Goal: Transaction & Acquisition: Book appointment/travel/reservation

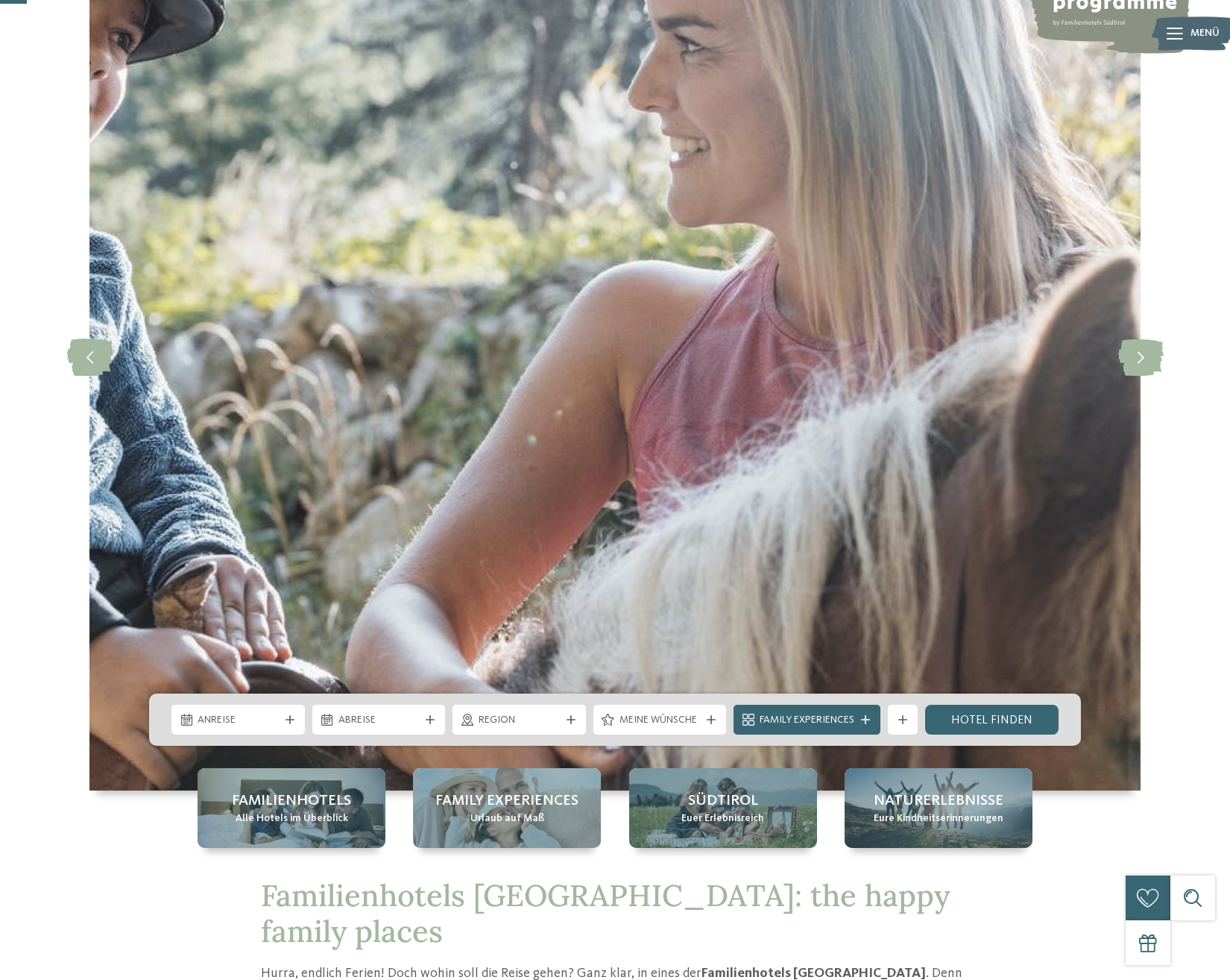
scroll to position [456, 0]
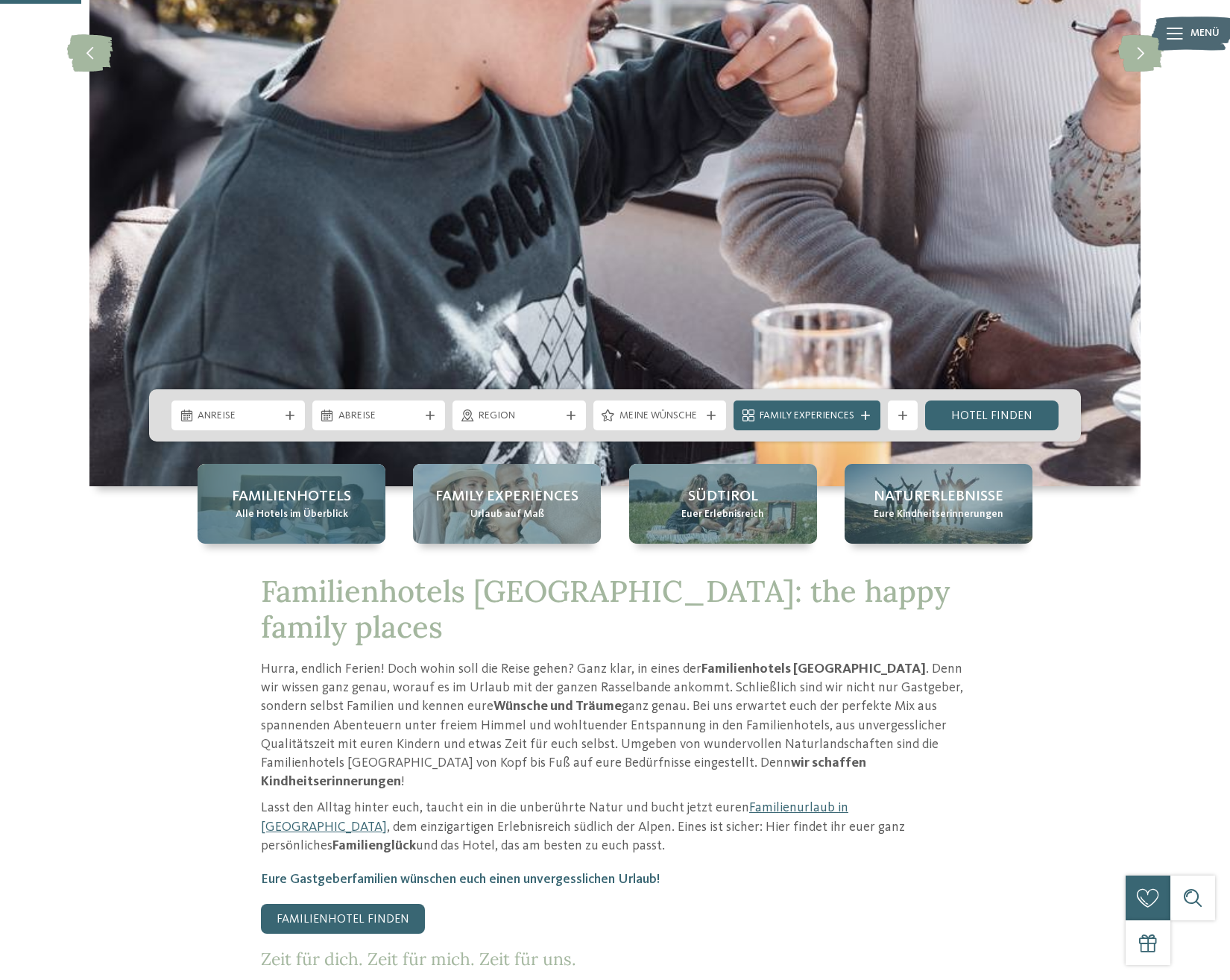
click at [304, 501] on span "Familienhotels" at bounding box center [292, 496] width 120 height 21
click at [290, 510] on span "Alle Hotels im Überblick" at bounding box center [291, 515] width 112 height 15
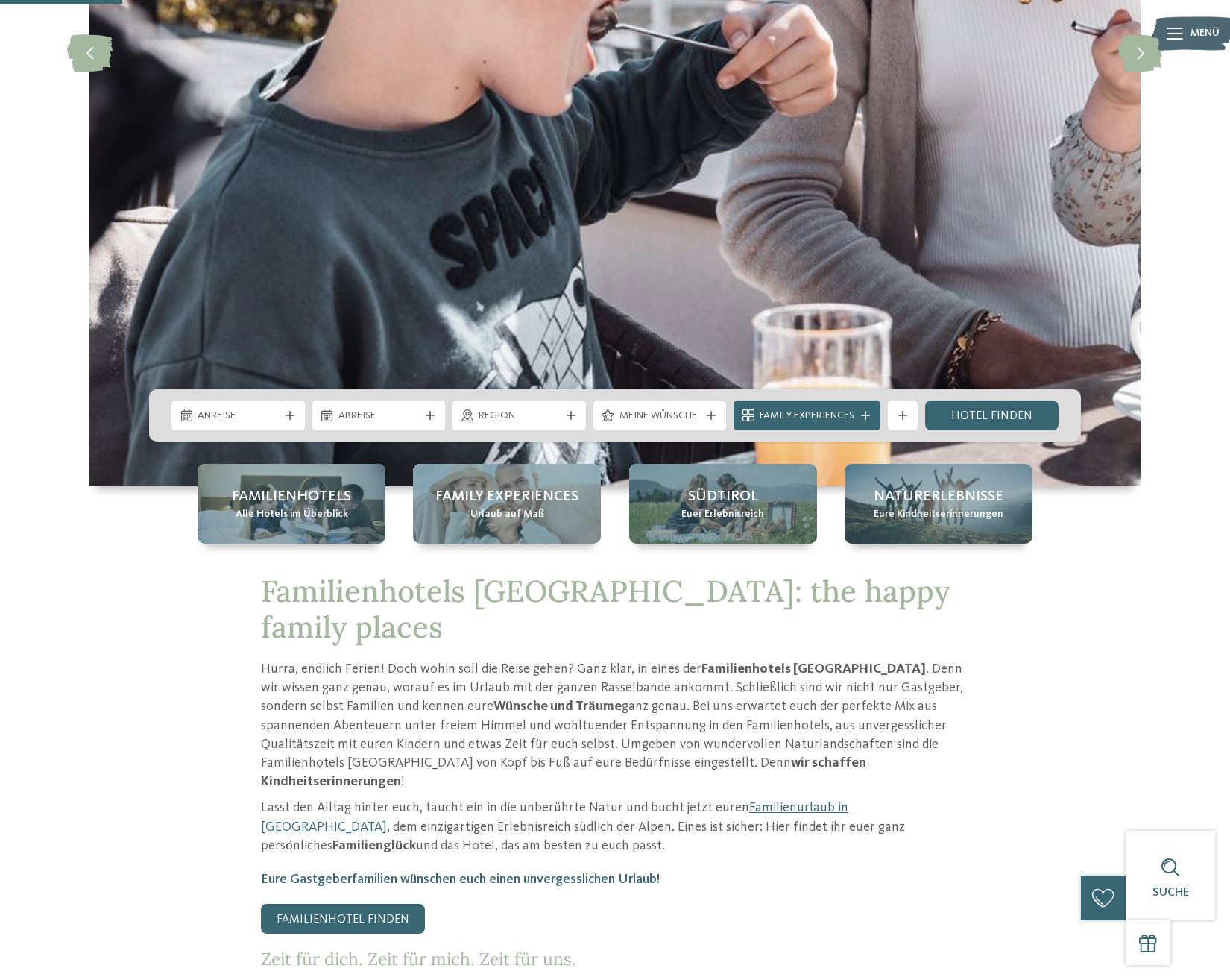
scroll to position [684, 0]
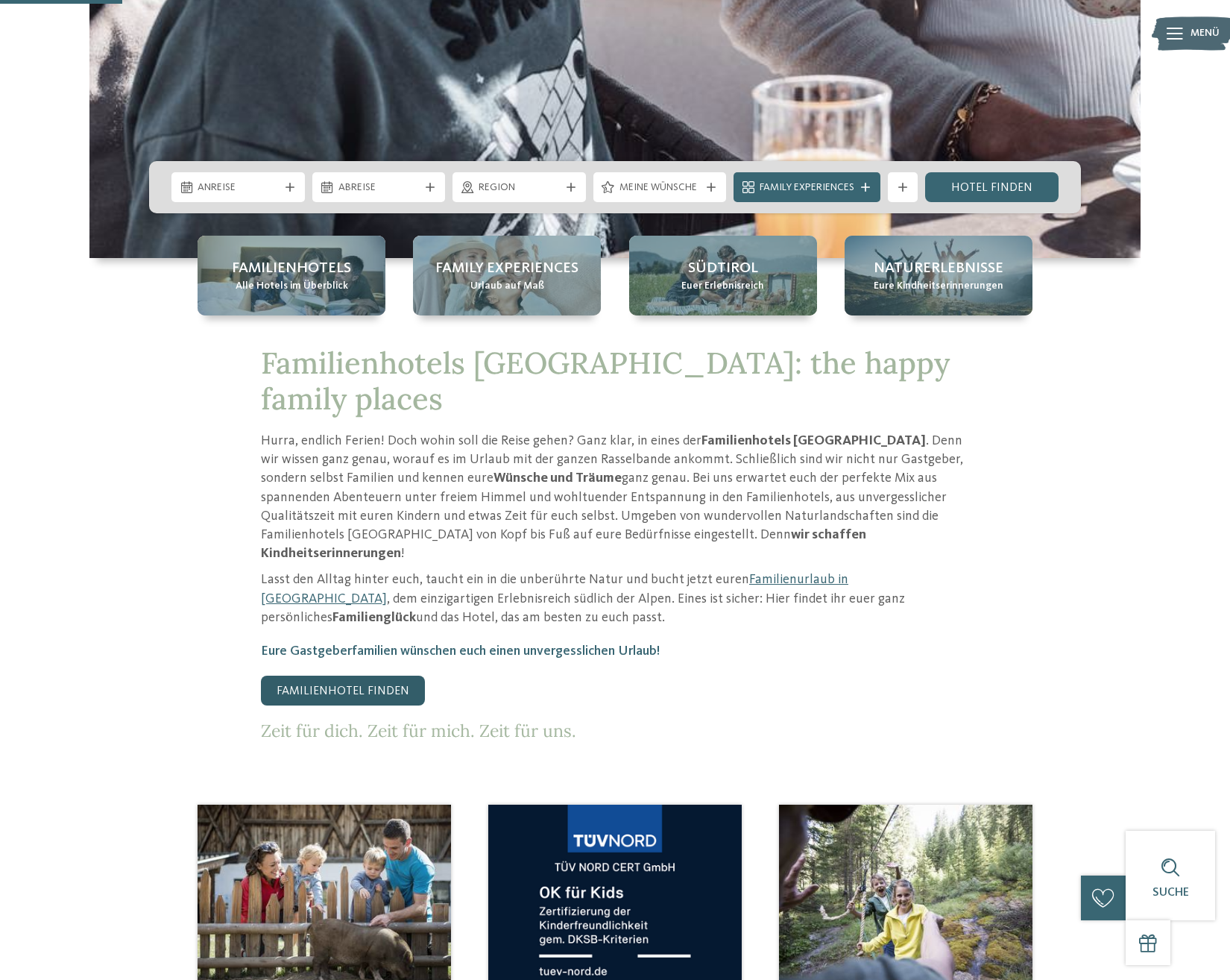
click at [367, 676] on link "Familienhotel finden" at bounding box center [342, 691] width 164 height 30
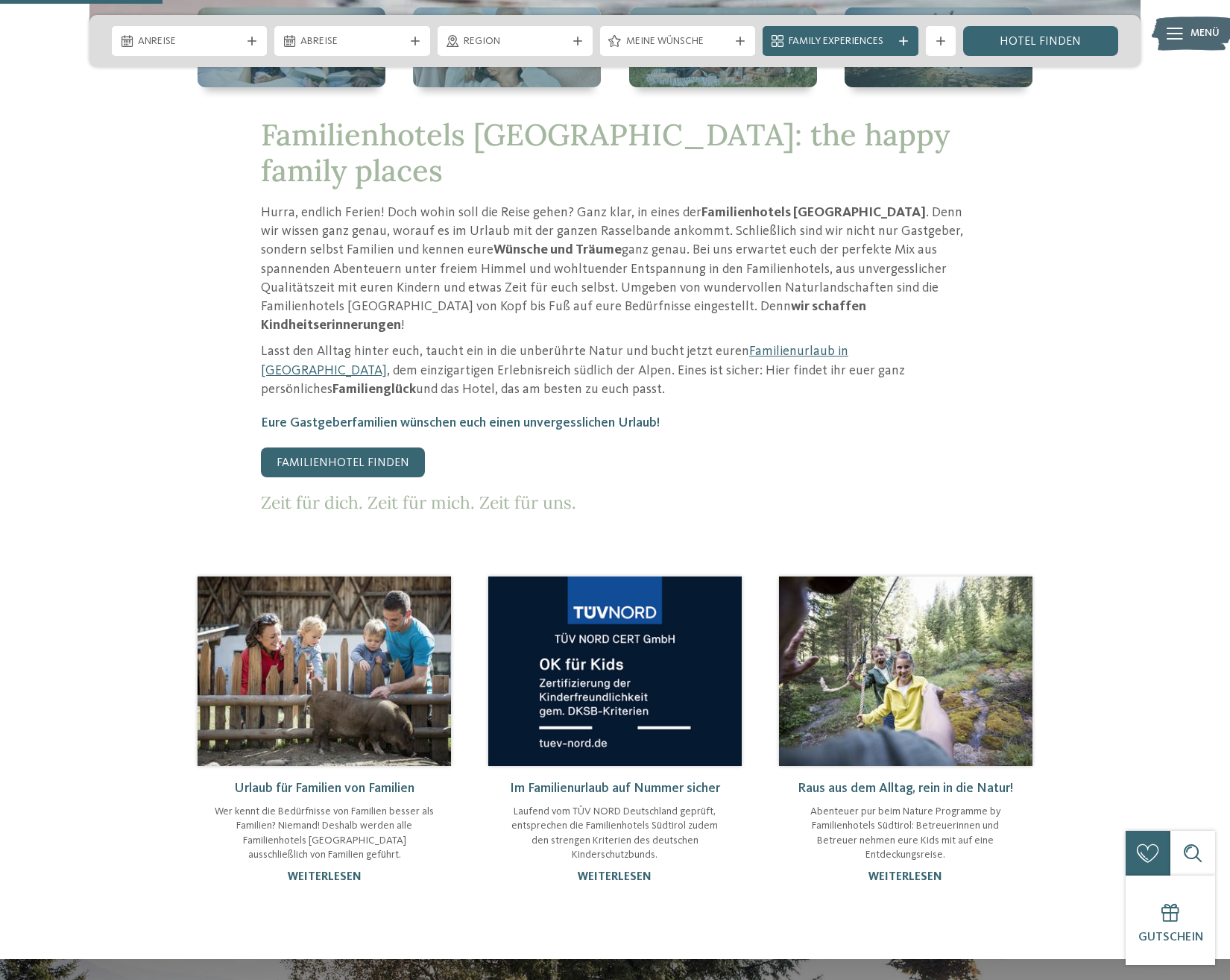
scroll to position [988, 0]
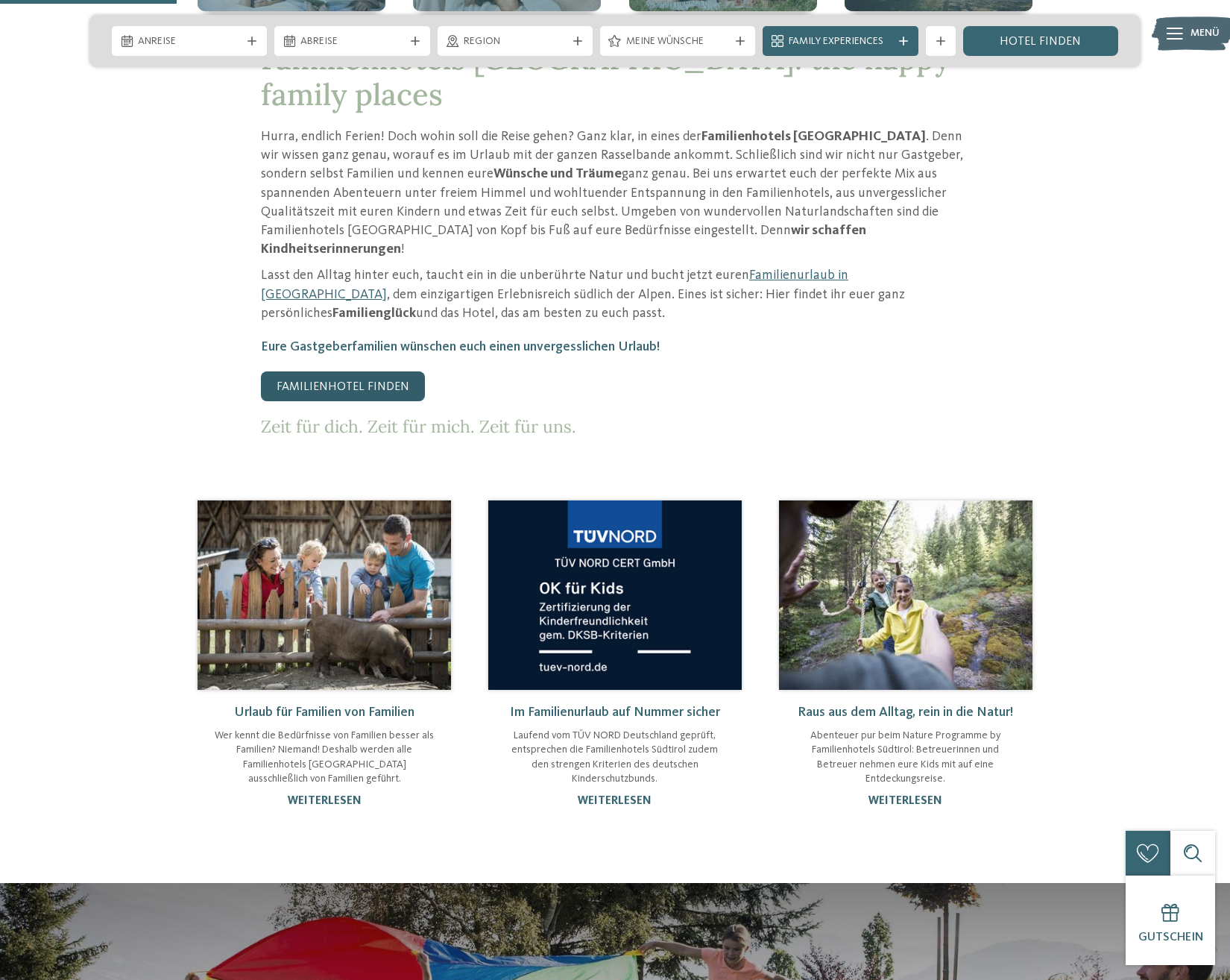
click at [390, 372] on link "Familienhotel finden" at bounding box center [342, 387] width 164 height 30
click at [411, 372] on link "Familienhotel finden" at bounding box center [342, 387] width 164 height 30
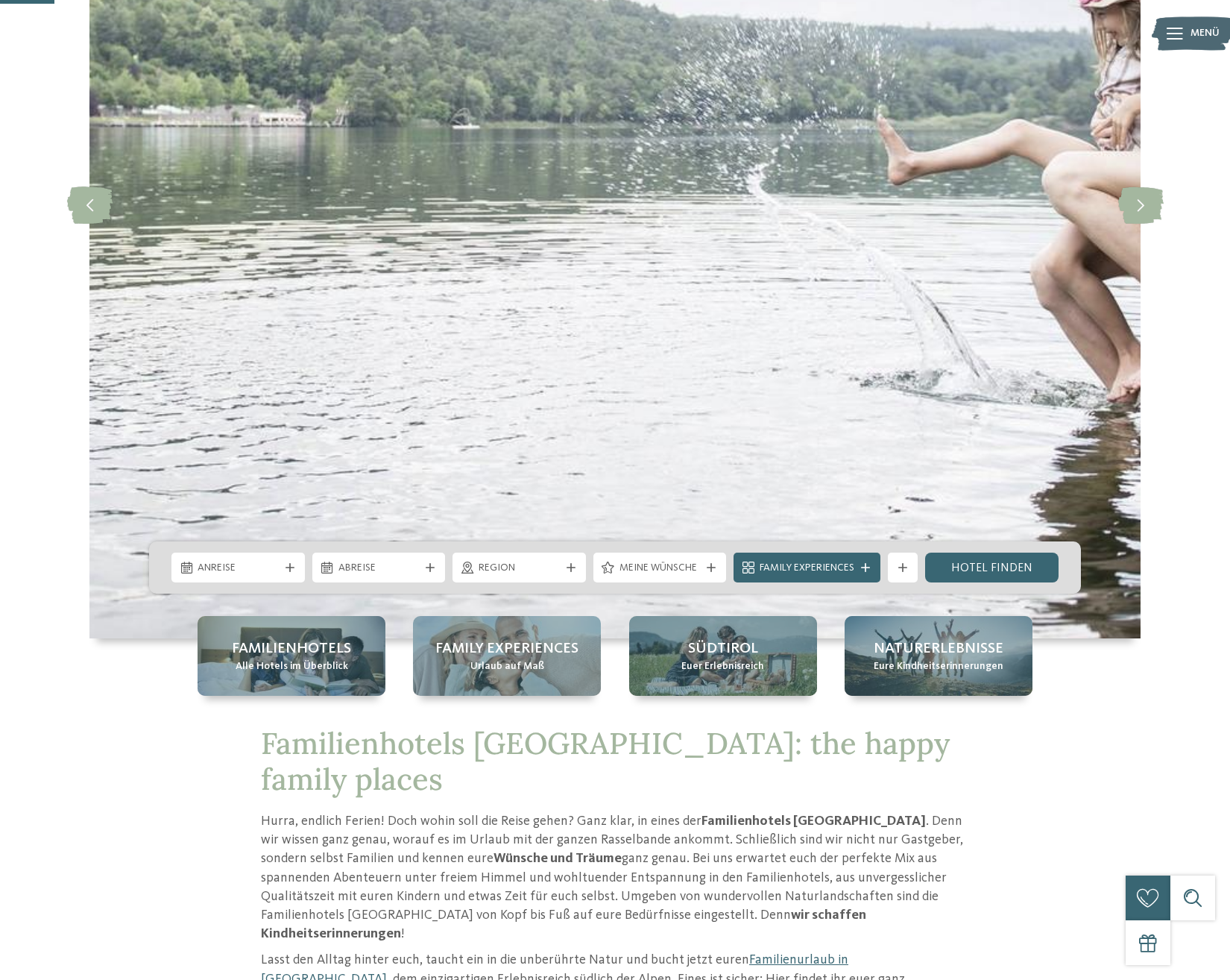
scroll to position [608, 0]
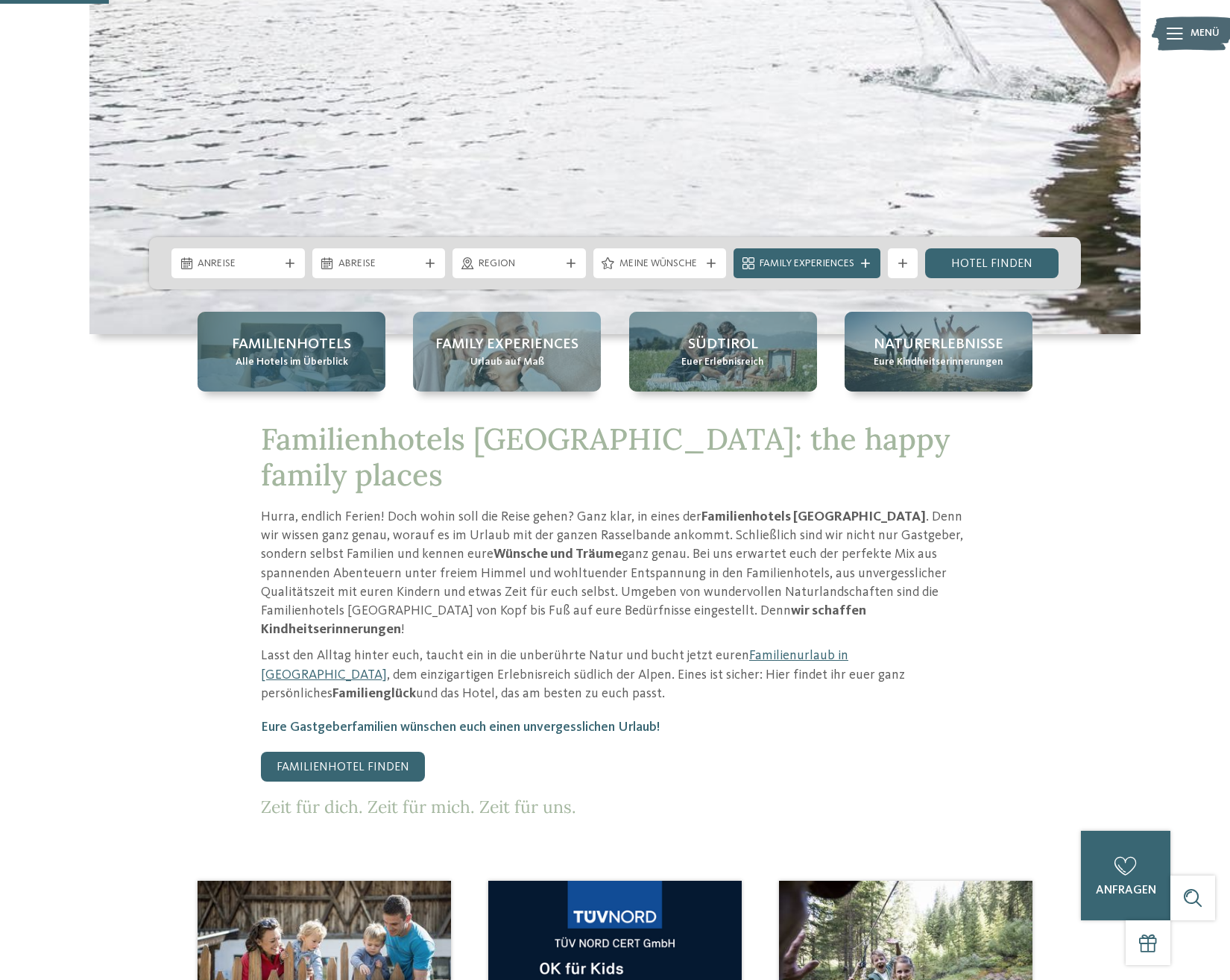
click at [343, 360] on span "Alle Hotels im Überblick" at bounding box center [291, 362] width 112 height 15
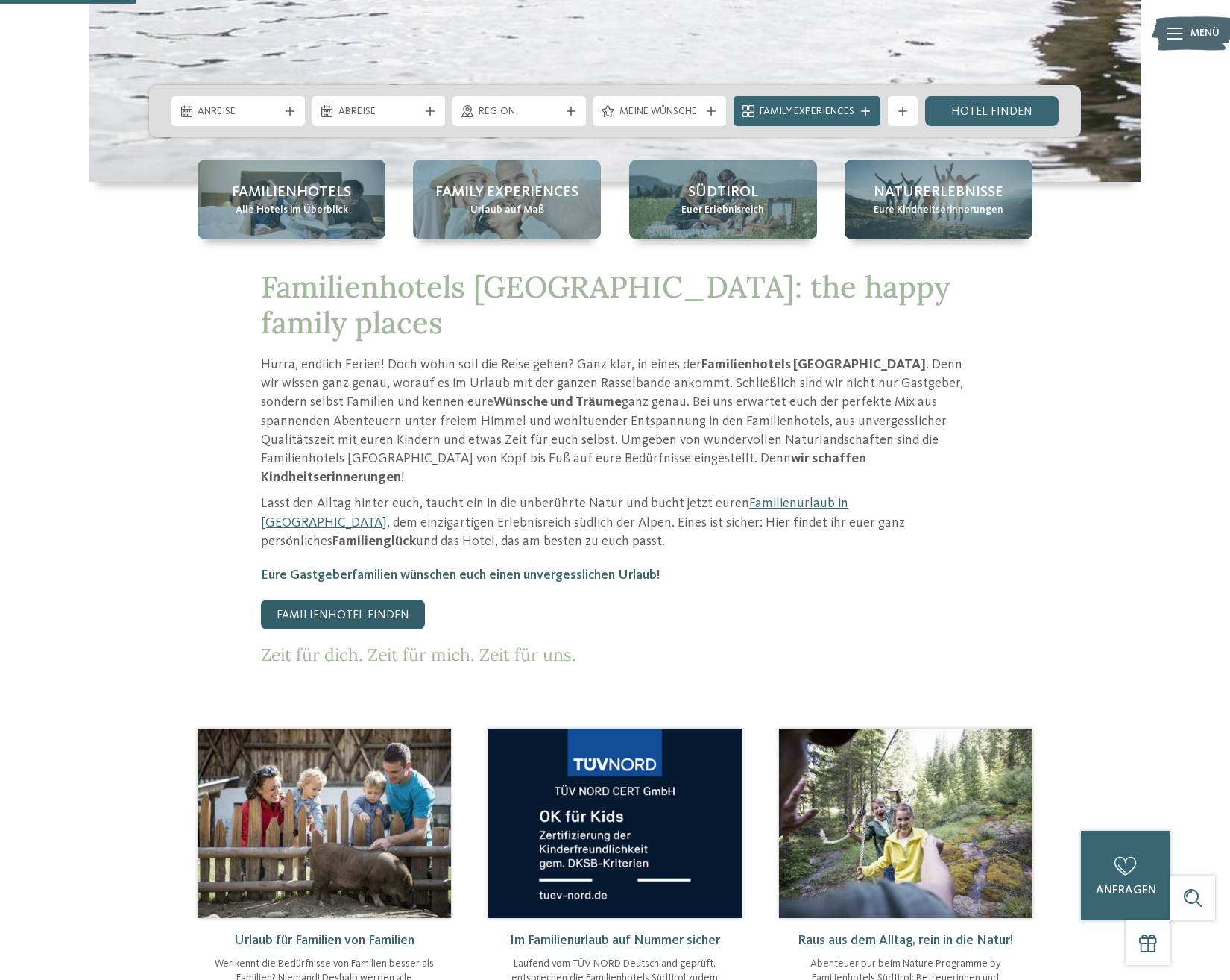
click at [404, 599] on link "Familienhotel finden" at bounding box center [342, 614] width 164 height 30
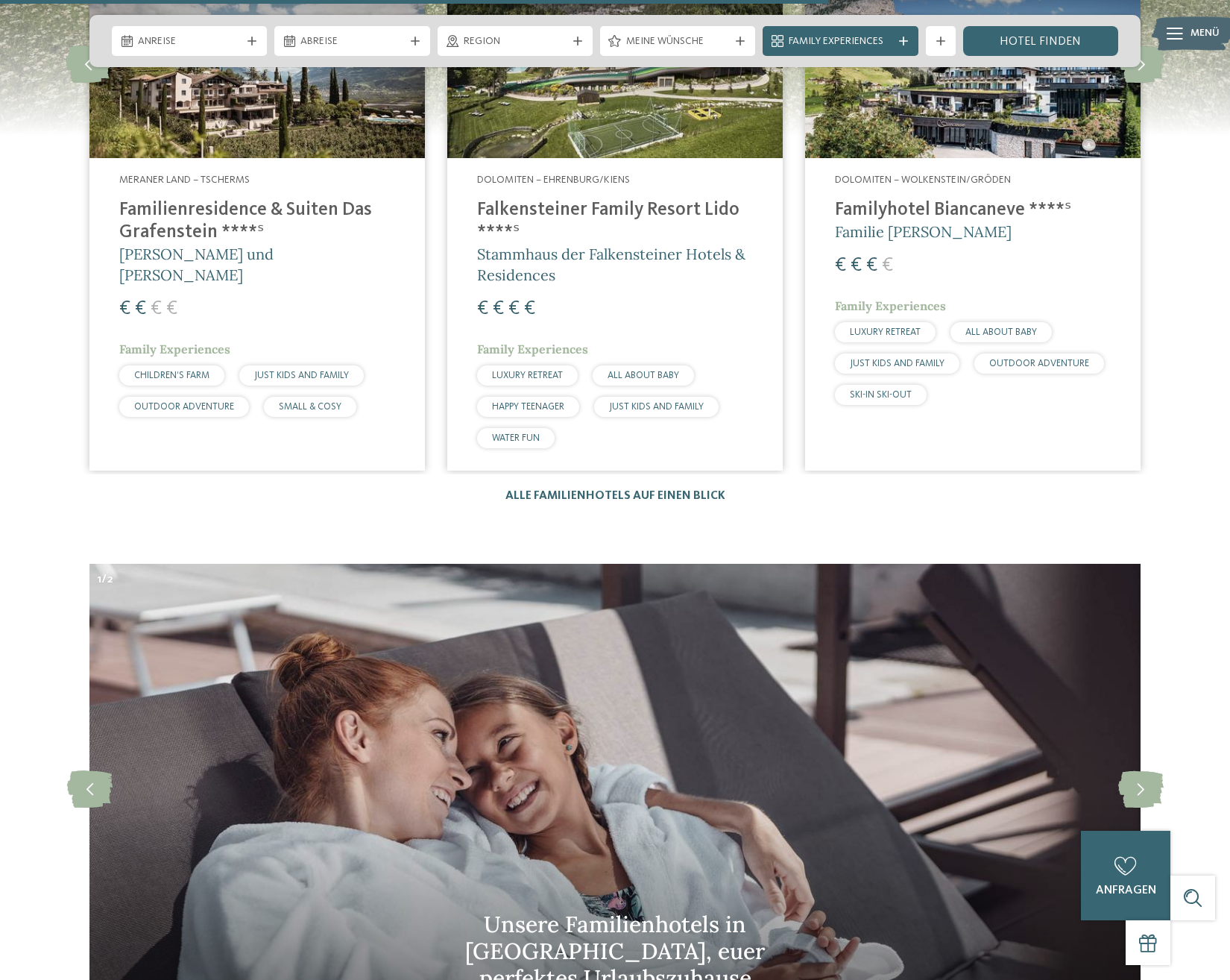
scroll to position [4335, 0]
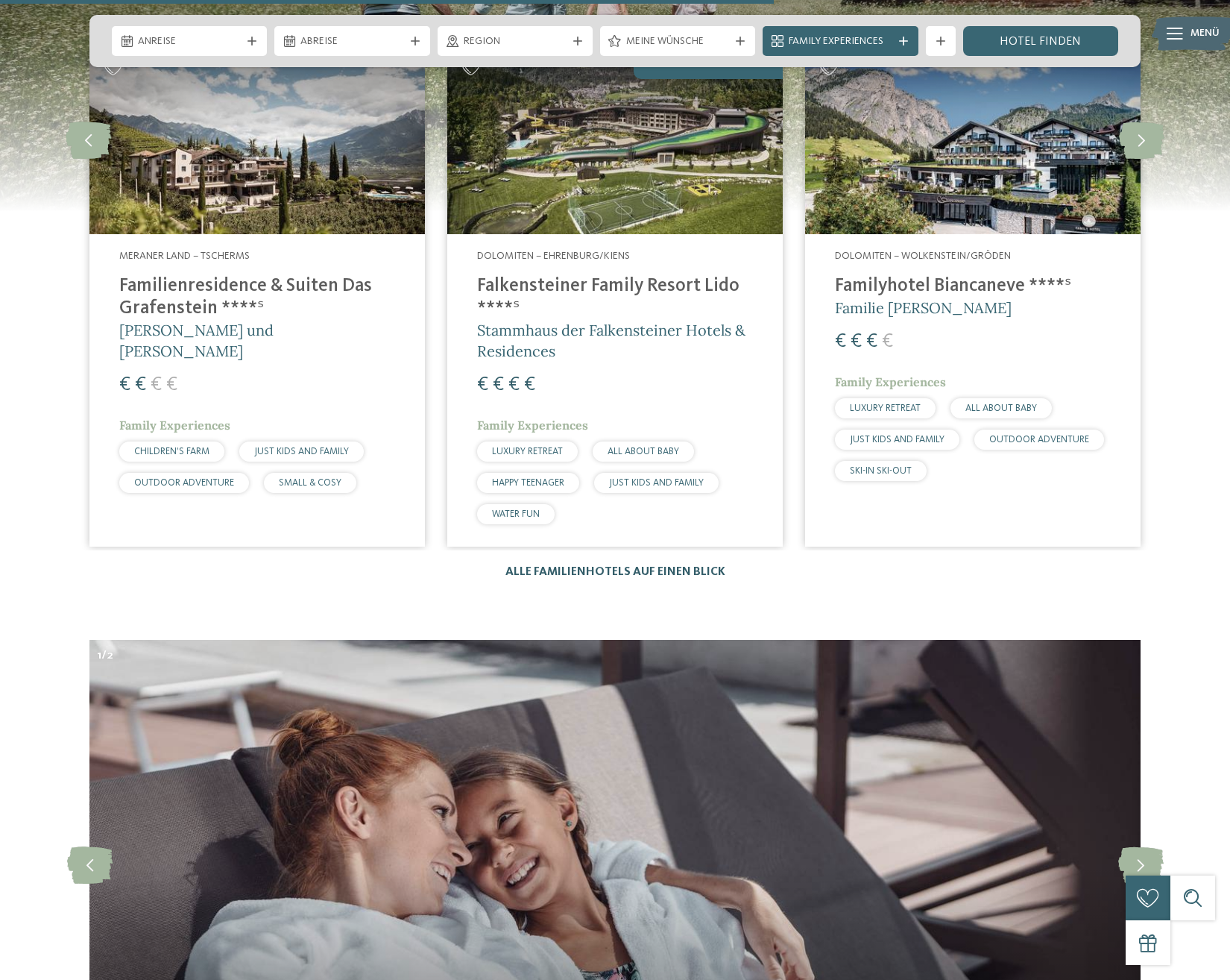
click at [555, 566] on link "Alle Familienhotels auf einen Blick" at bounding box center [615, 572] width 220 height 12
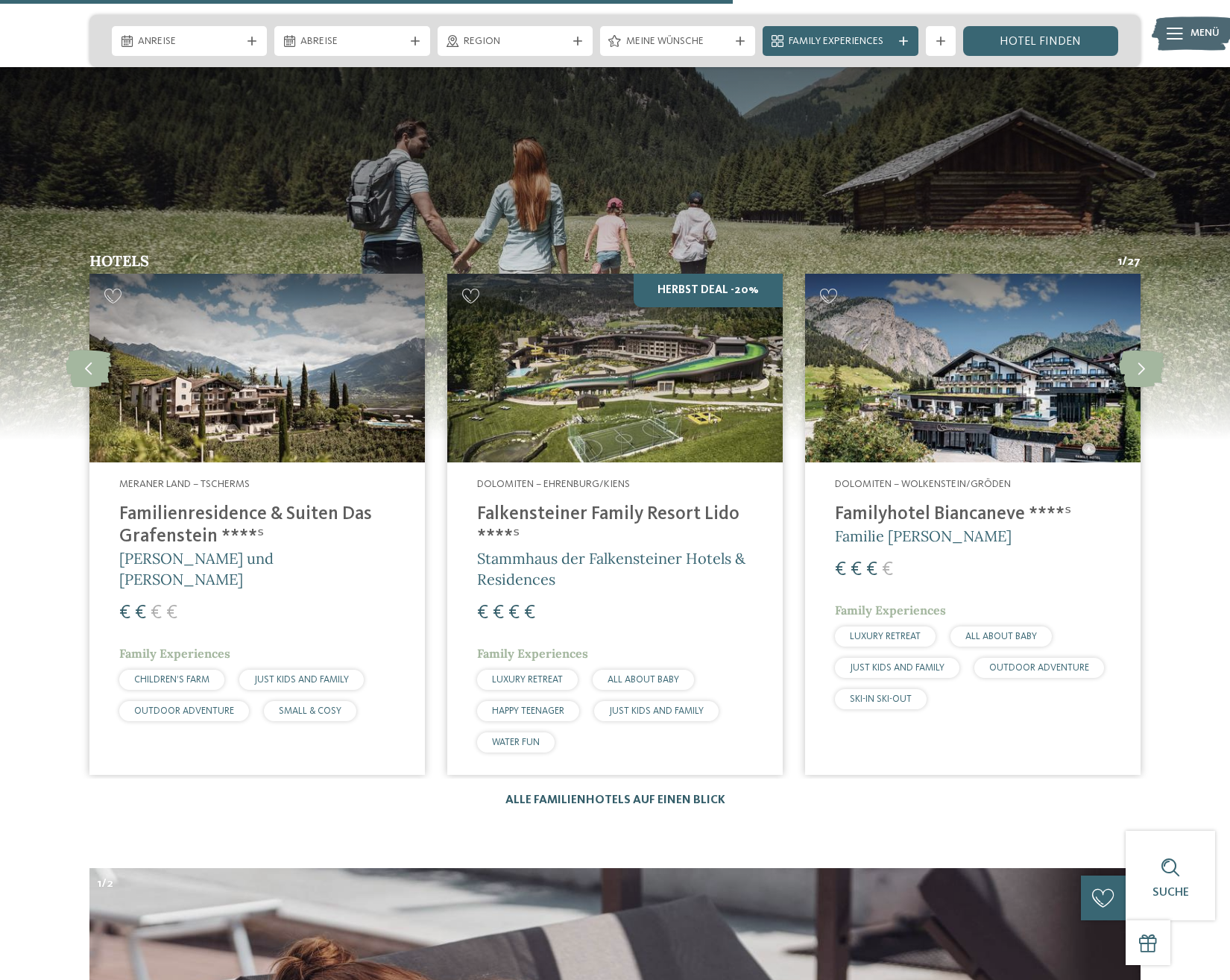
click at [563, 794] on link "Alle Familienhotels auf einen Blick" at bounding box center [615, 800] width 220 height 12
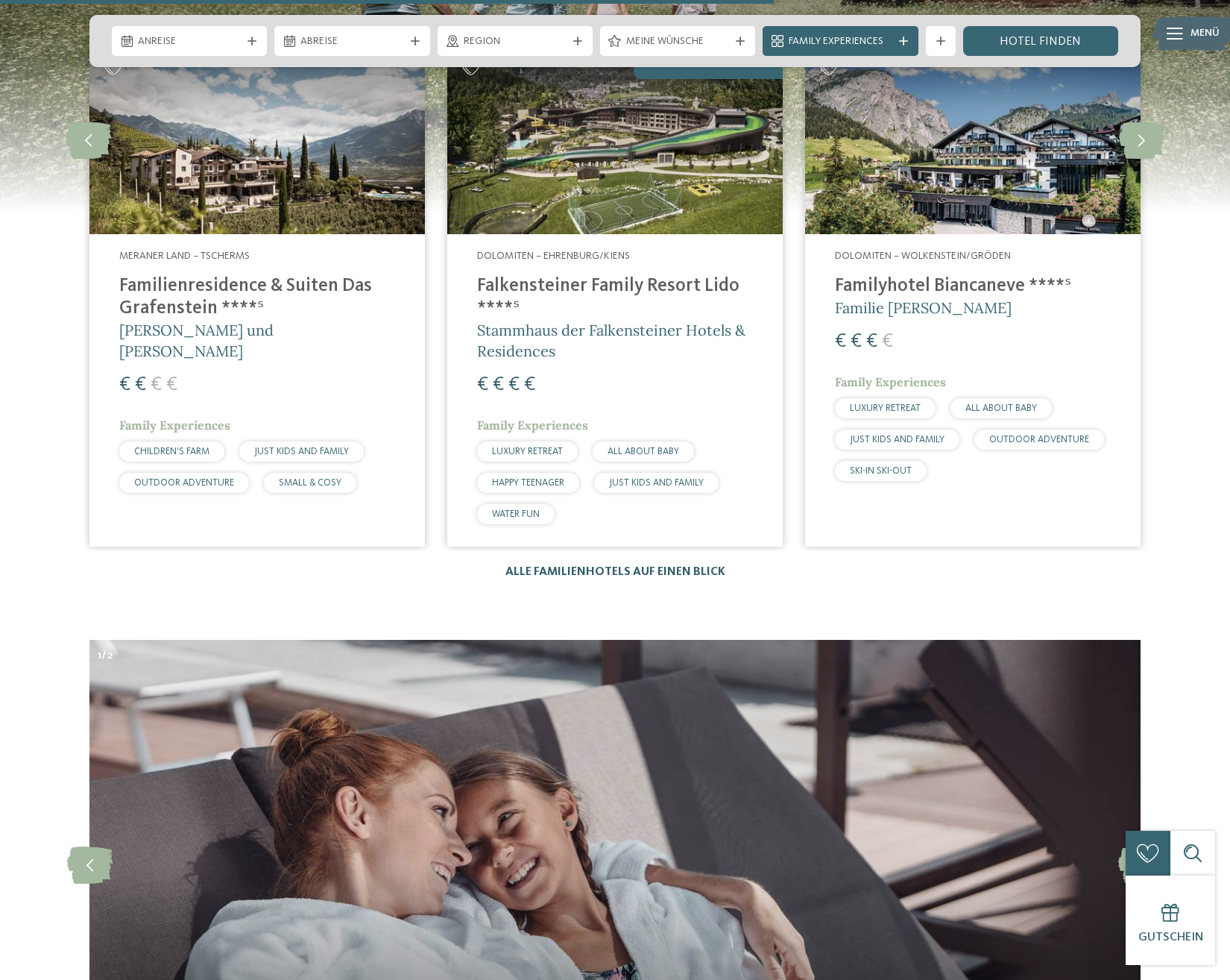
scroll to position [3955, 0]
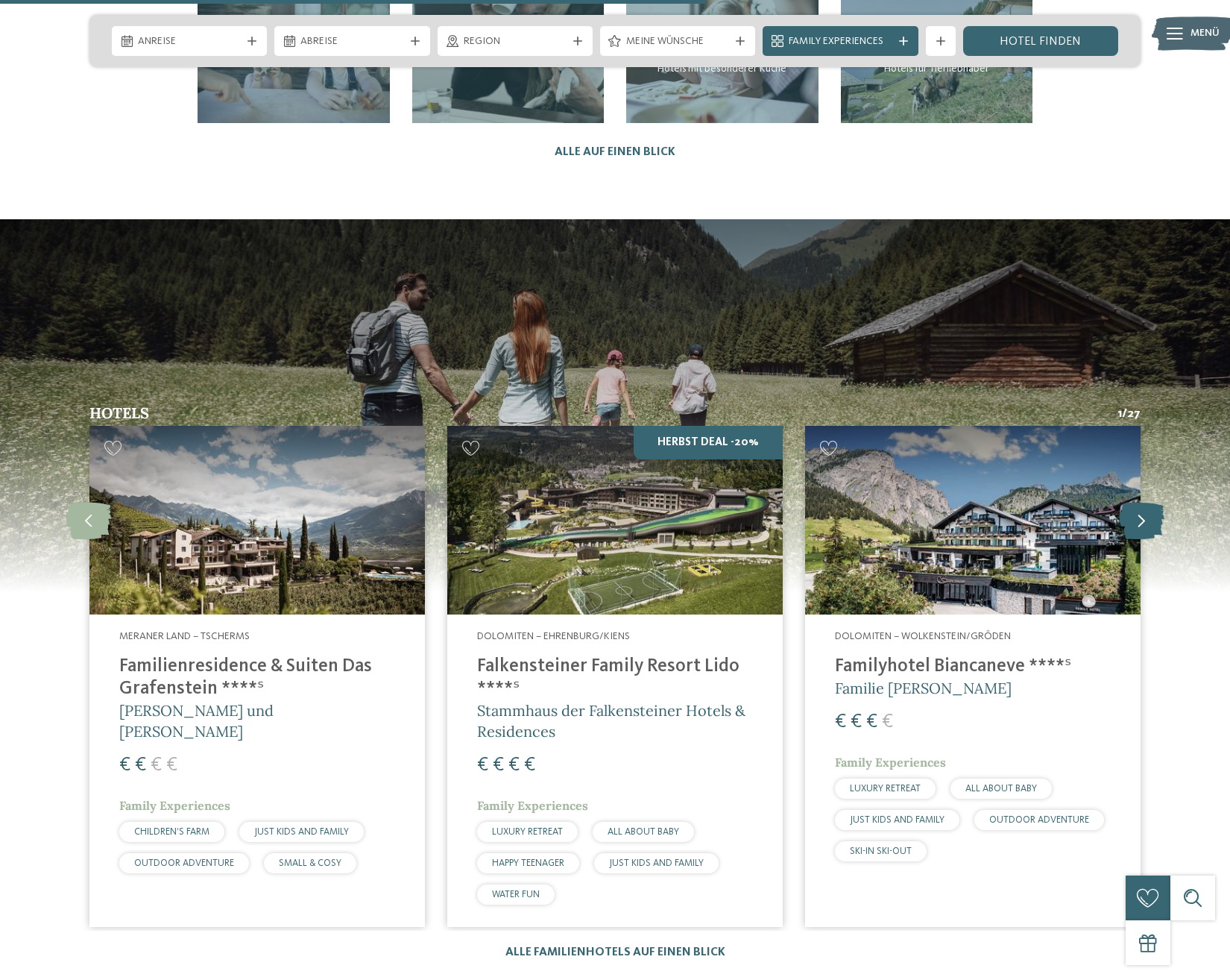
click at [1147, 502] on icon at bounding box center [1141, 520] width 46 height 37
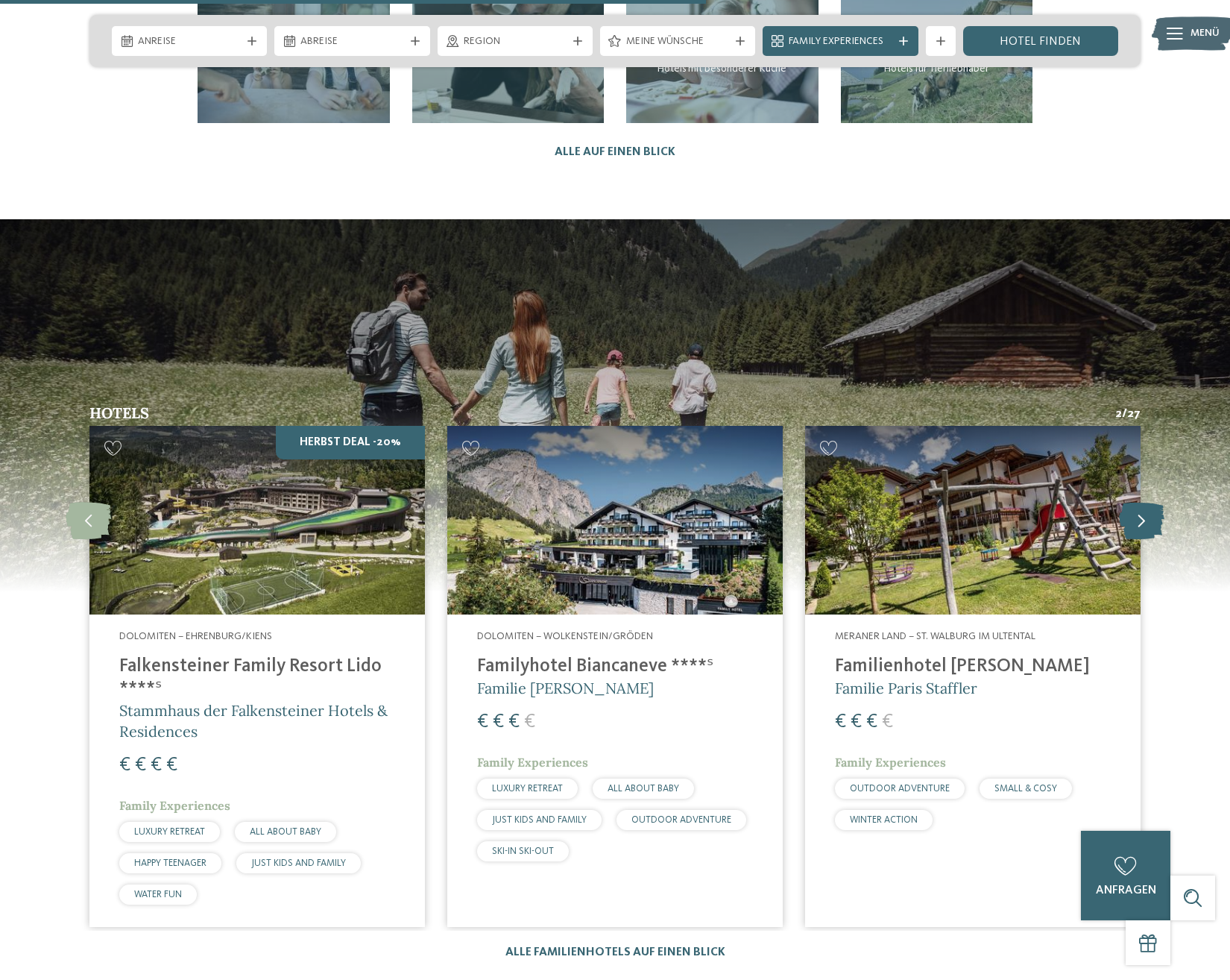
click at [1147, 502] on icon at bounding box center [1141, 520] width 46 height 37
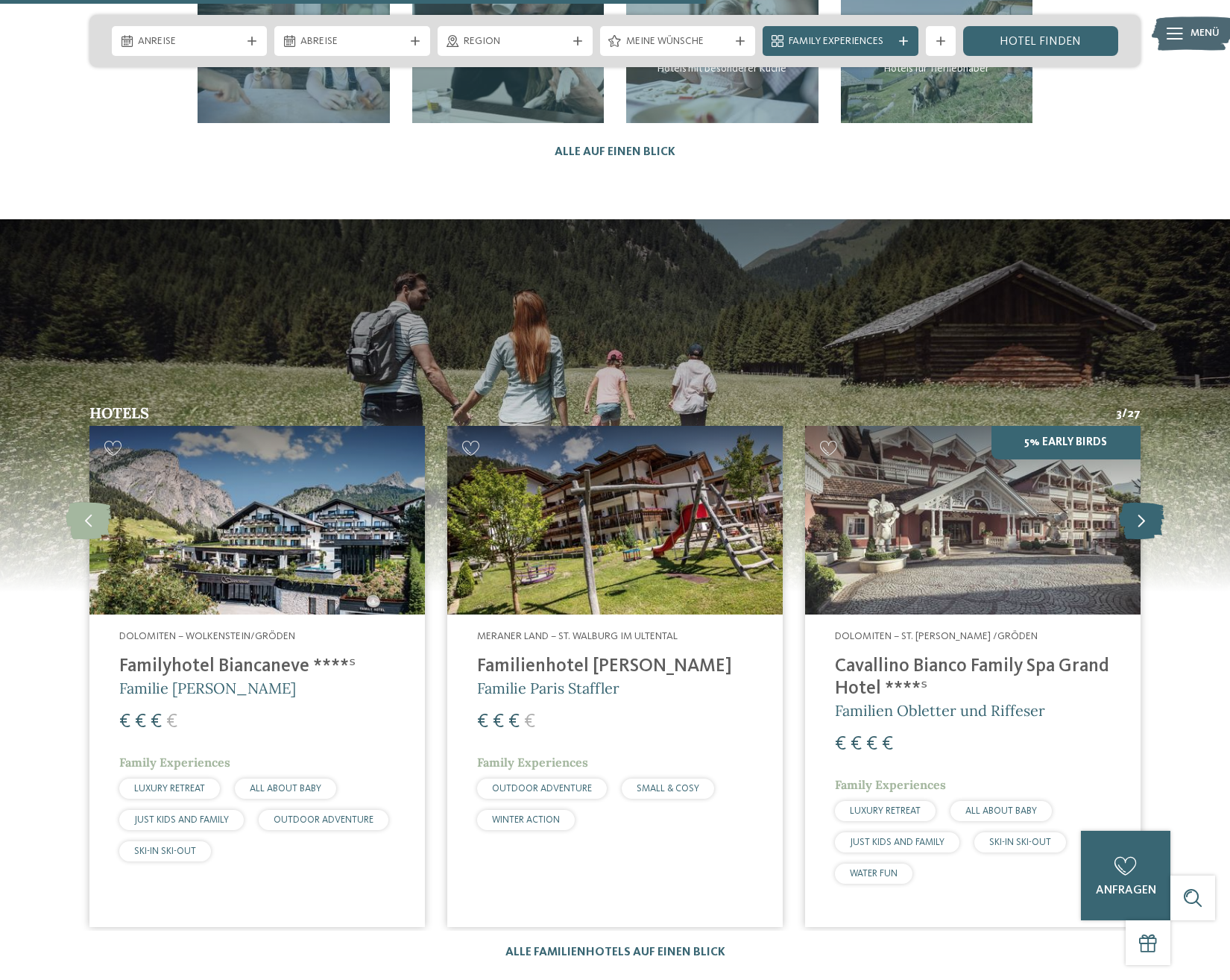
click at [1147, 502] on icon at bounding box center [1141, 520] width 46 height 37
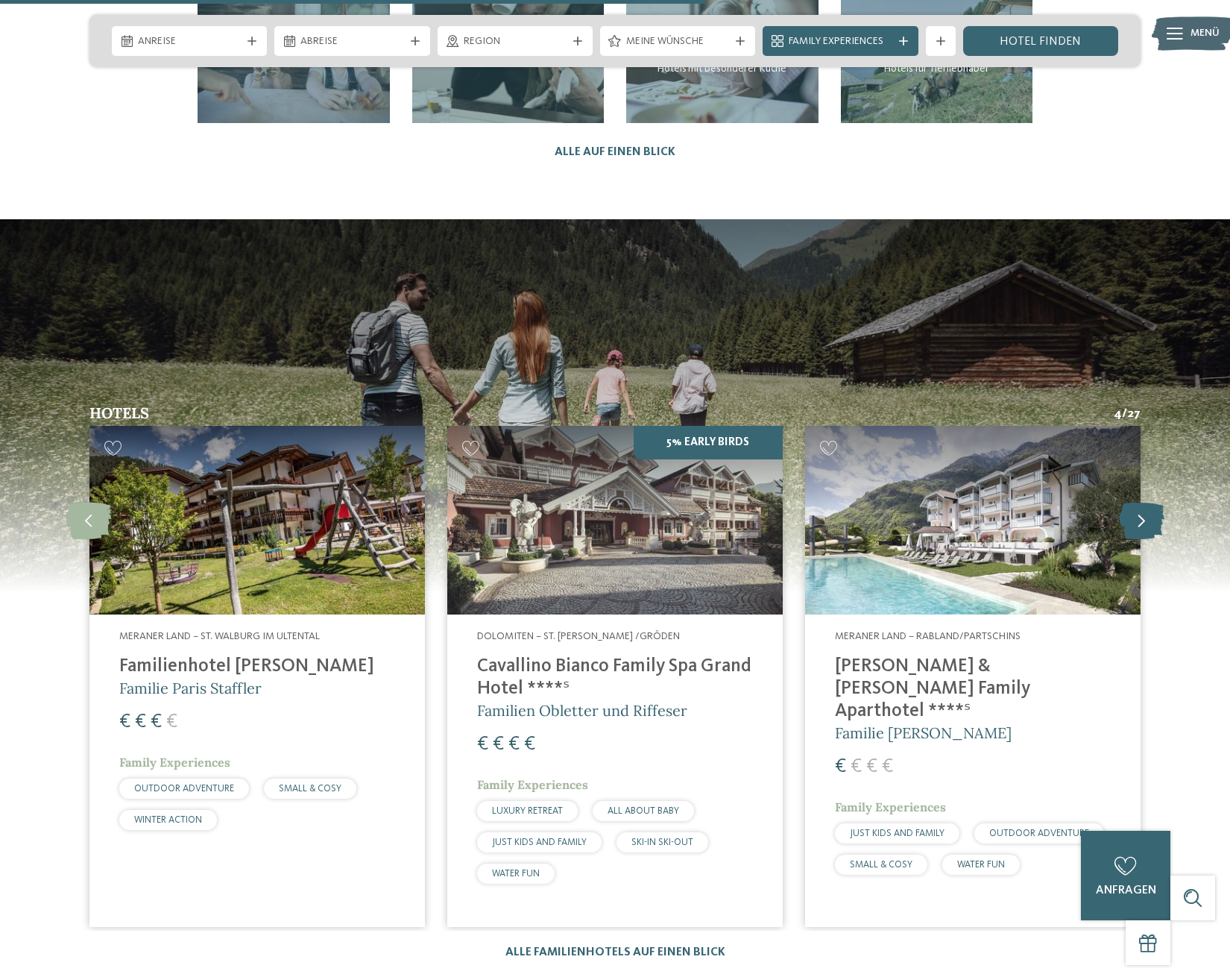
click at [1147, 502] on icon at bounding box center [1141, 520] width 46 height 37
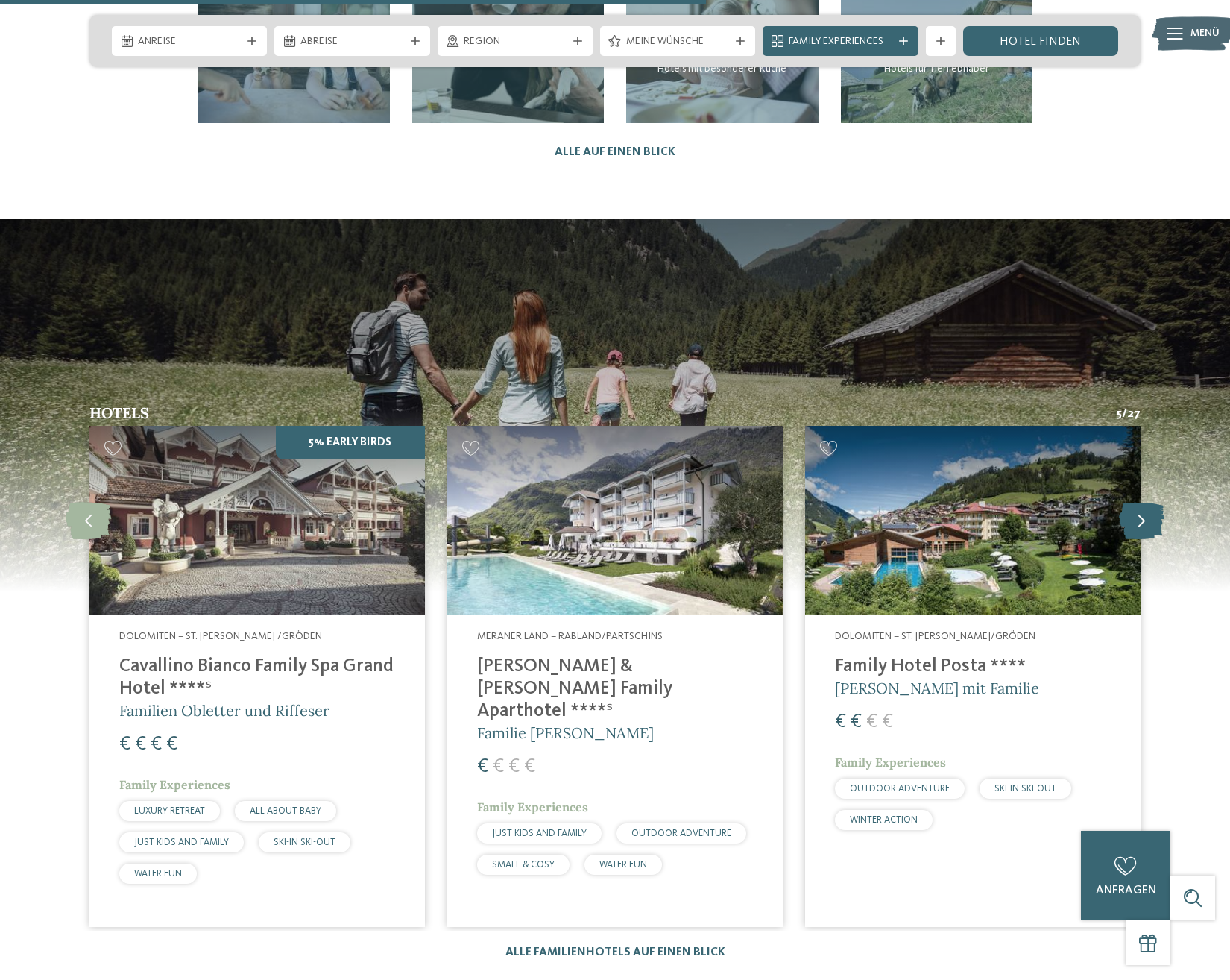
click at [1147, 502] on icon at bounding box center [1141, 520] width 46 height 37
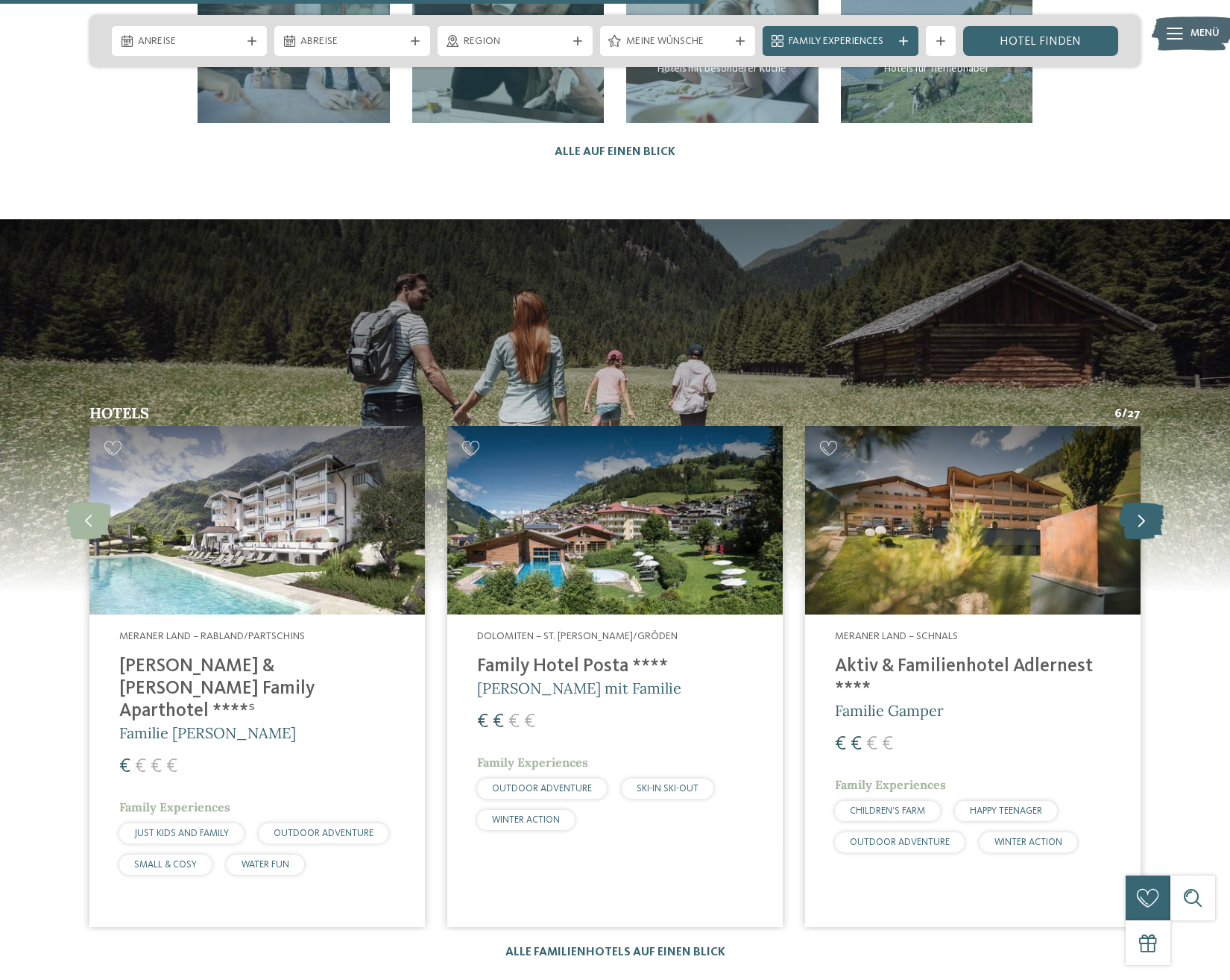
click at [1147, 502] on icon at bounding box center [1141, 520] width 46 height 37
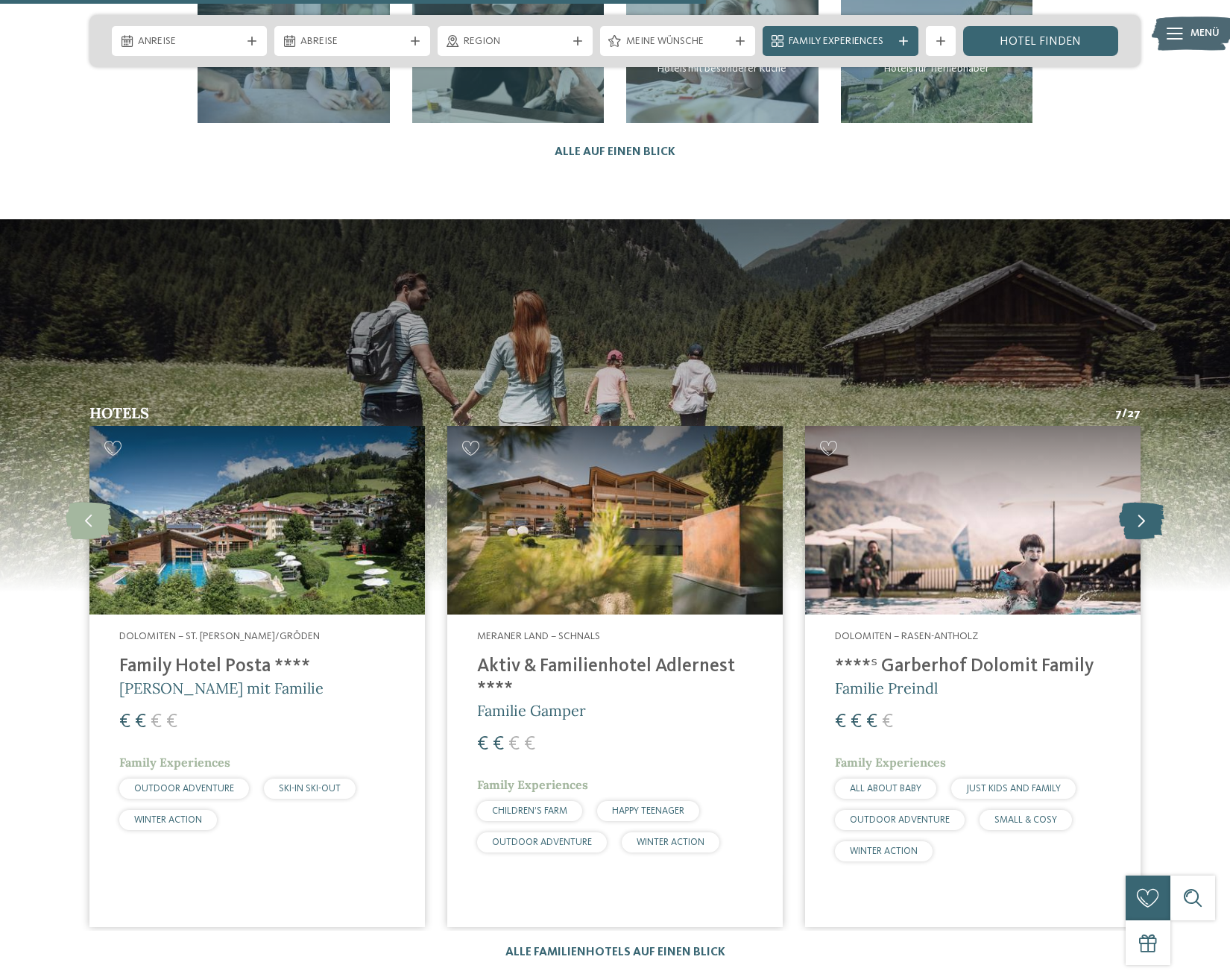
click at [1147, 502] on icon at bounding box center [1141, 520] width 46 height 37
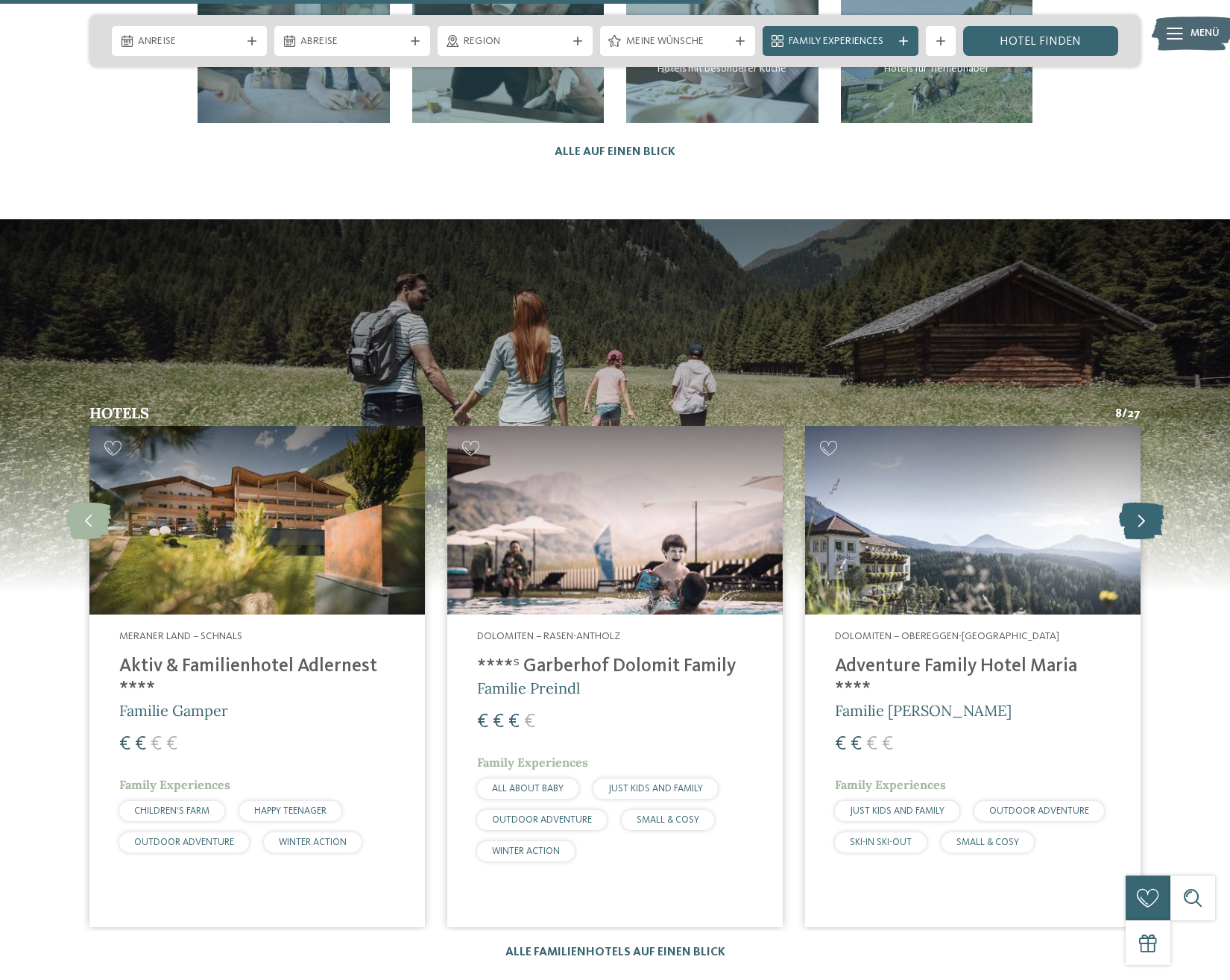
click at [1147, 502] on icon at bounding box center [1141, 520] width 46 height 37
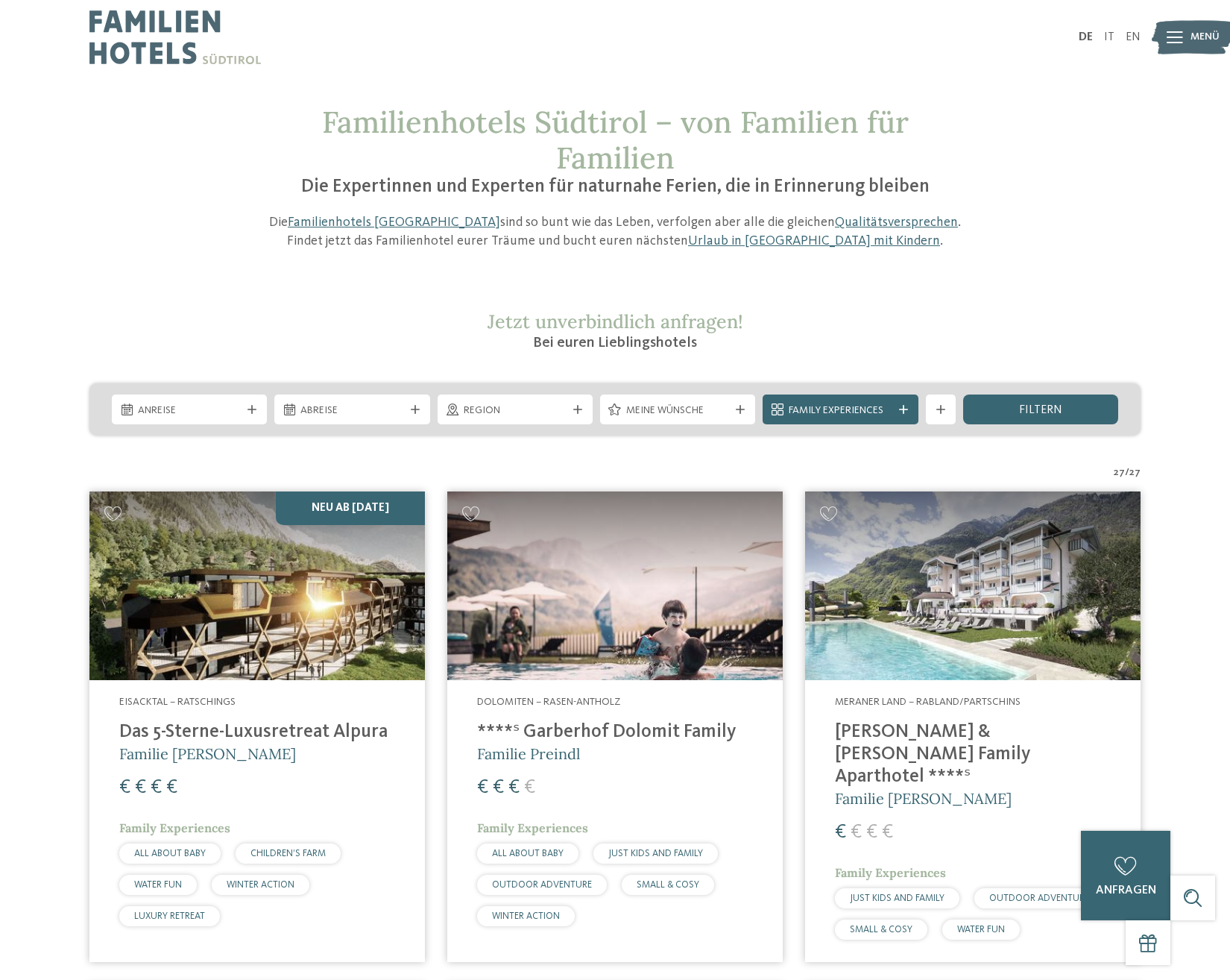
click at [1147, 480] on article "Meraner Land – Rabland/Partschins Heidi & Edith Family Aparthotel ****ˢ Familie…" at bounding box center [972, 726] width 358 height 493
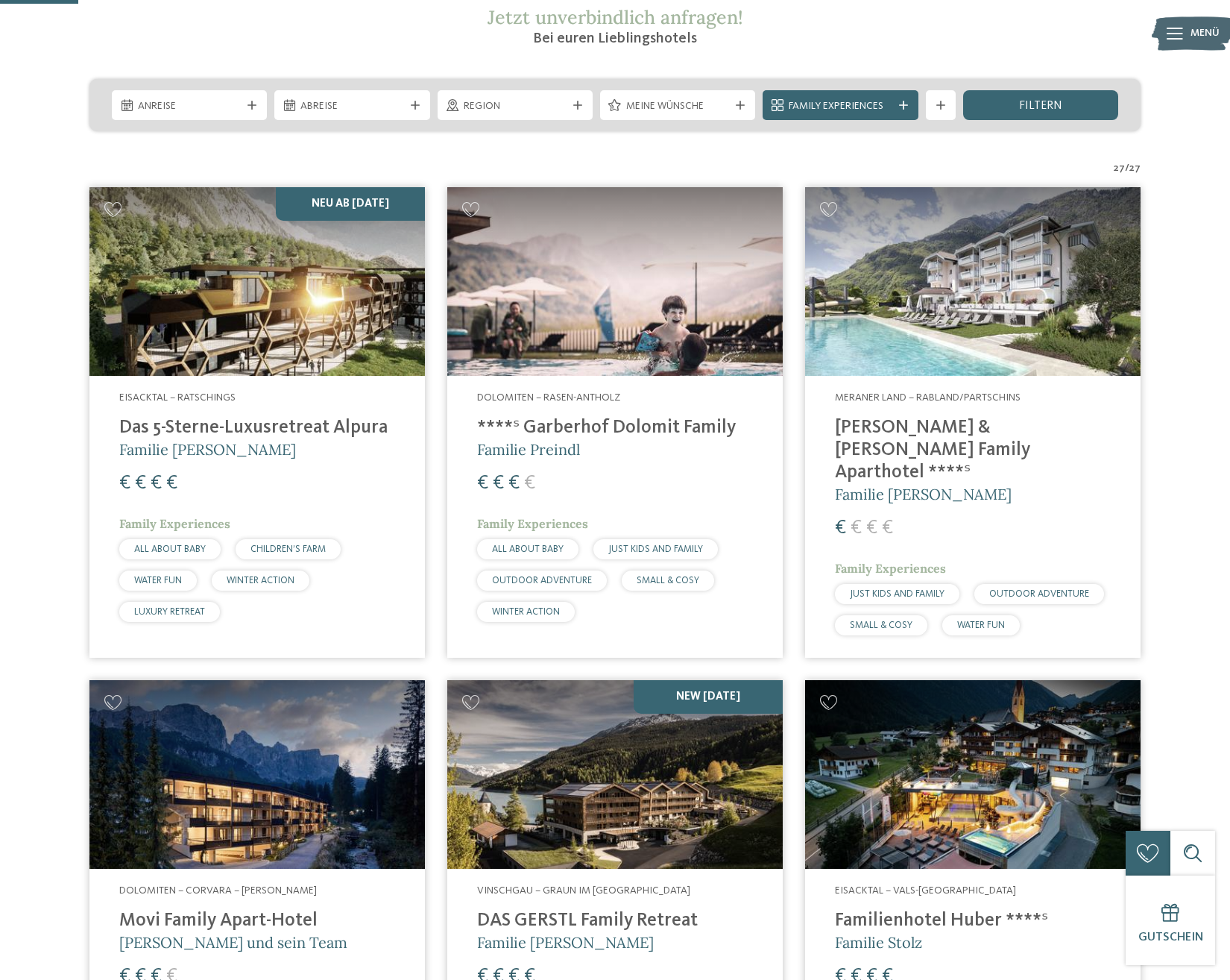
scroll to position [532, 0]
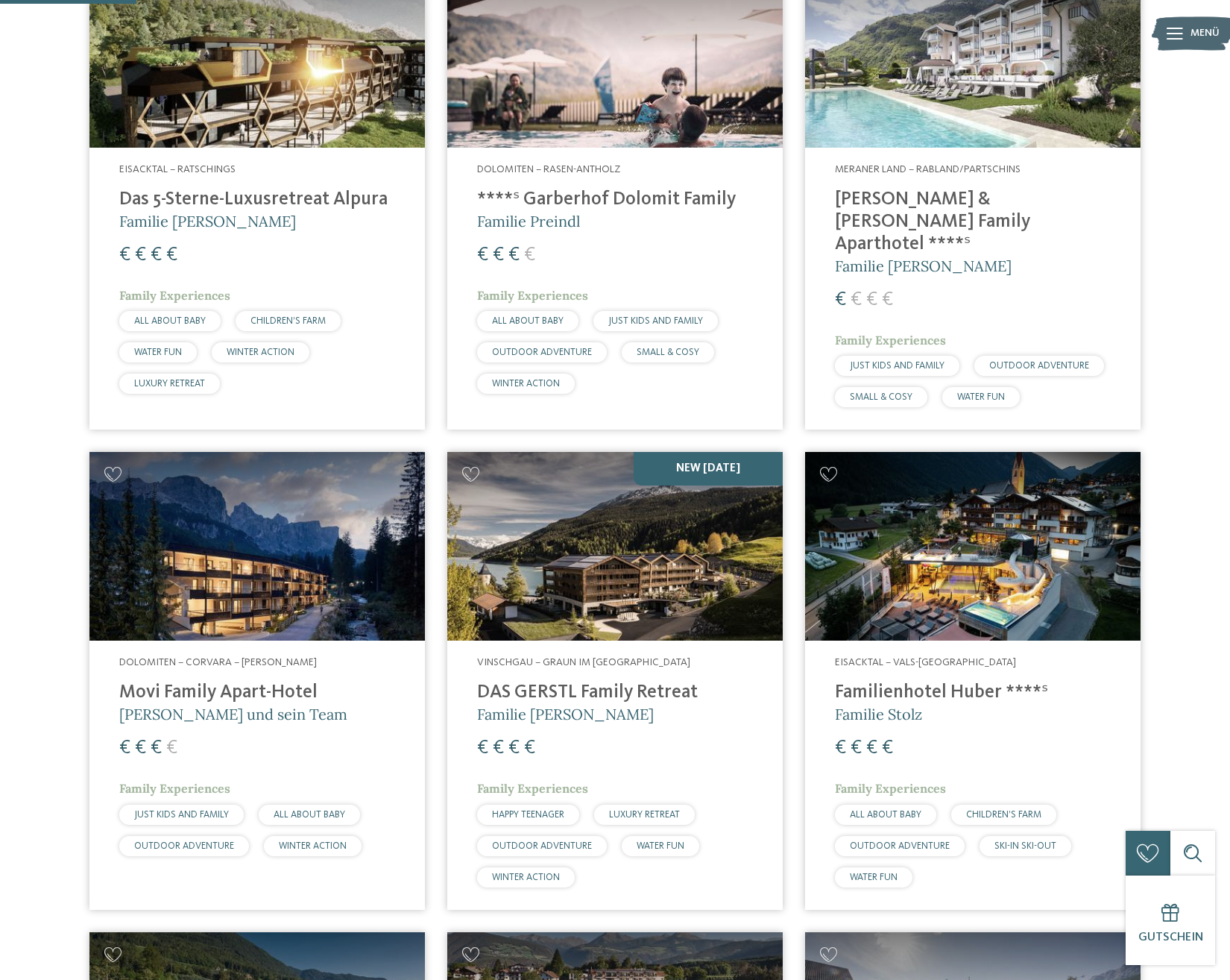
click at [637, 603] on img at bounding box center [615, 546] width 336 height 189
click at [588, 682] on h4 "DAS GERSTL Family Retreat" at bounding box center [615, 692] width 276 height 22
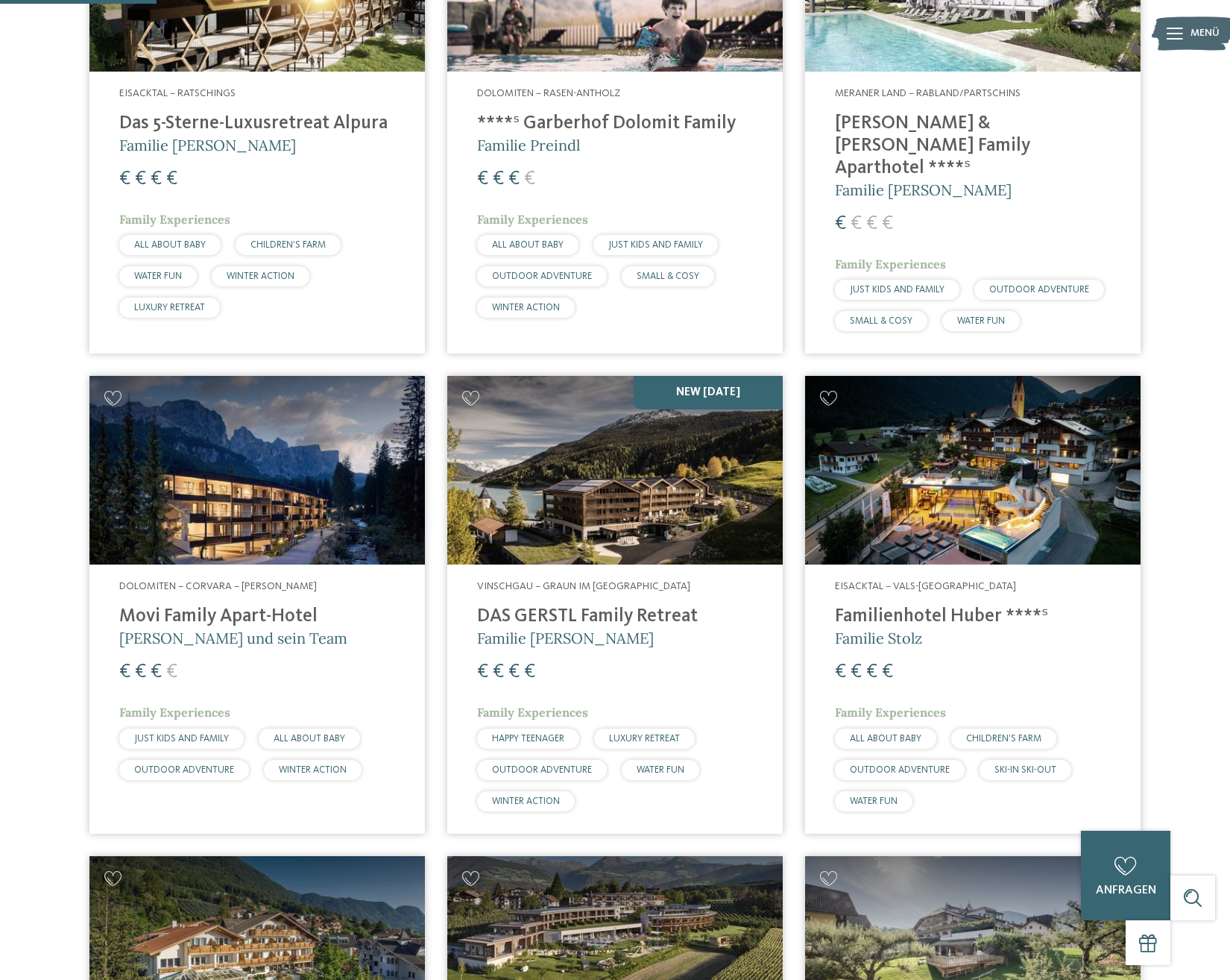
click at [606, 605] on h4 "DAS GERSTL Family Retreat" at bounding box center [615, 616] width 276 height 22
click at [660, 380] on img at bounding box center [615, 470] width 336 height 189
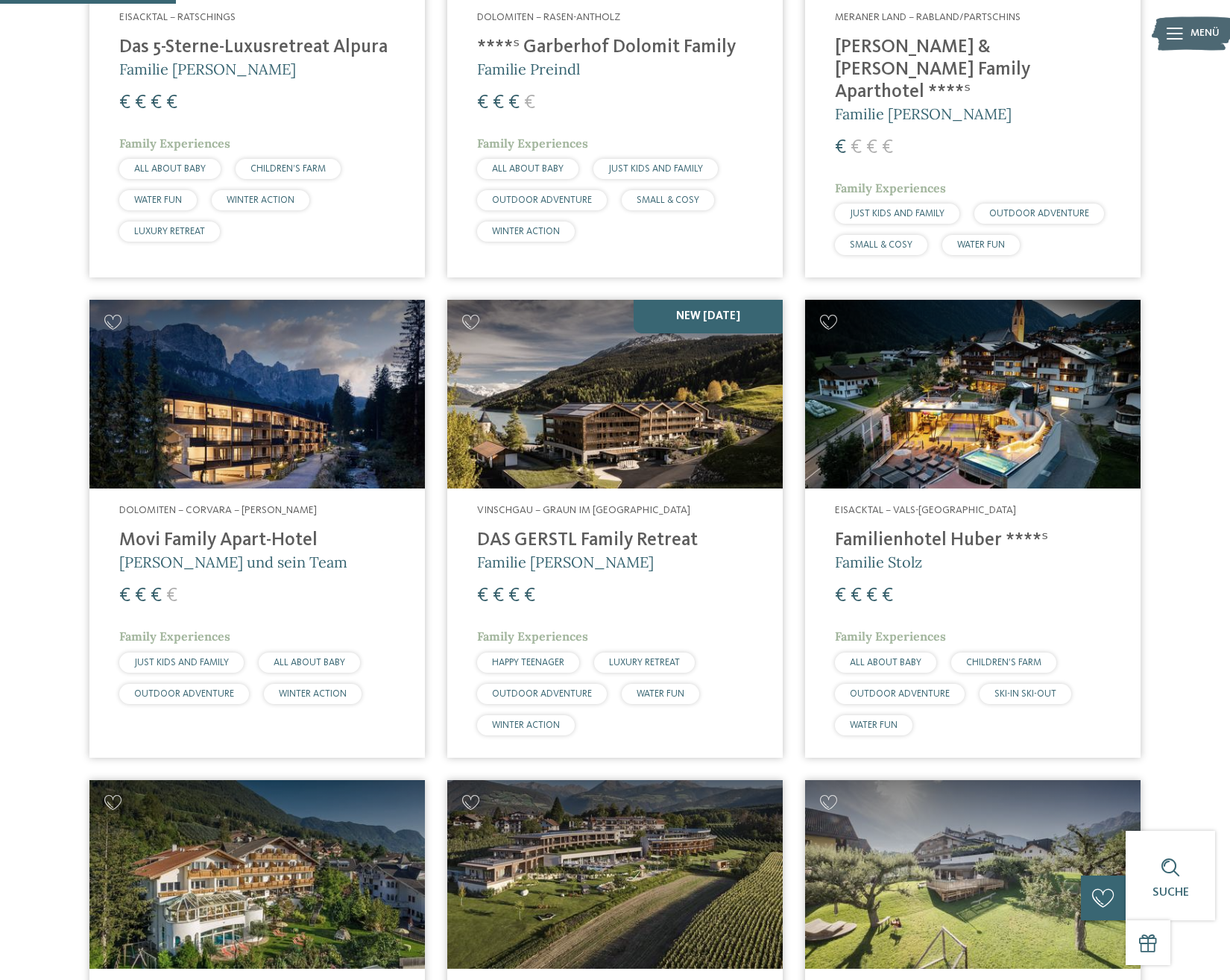
click at [617, 529] on h4 "DAS GERSTL Family Retreat" at bounding box center [615, 540] width 276 height 22
click at [548, 628] on span "Family Experiences" at bounding box center [533, 636] width 111 height 15
click at [533, 533] on h4 "DAS GERSTL Family Retreat" at bounding box center [615, 540] width 276 height 22
click at [628, 515] on div "Vinschgau – Graun im Vinschgau am Reschensee DAS GERSTL Family Retreat Familie …" at bounding box center [615, 623] width 336 height 268
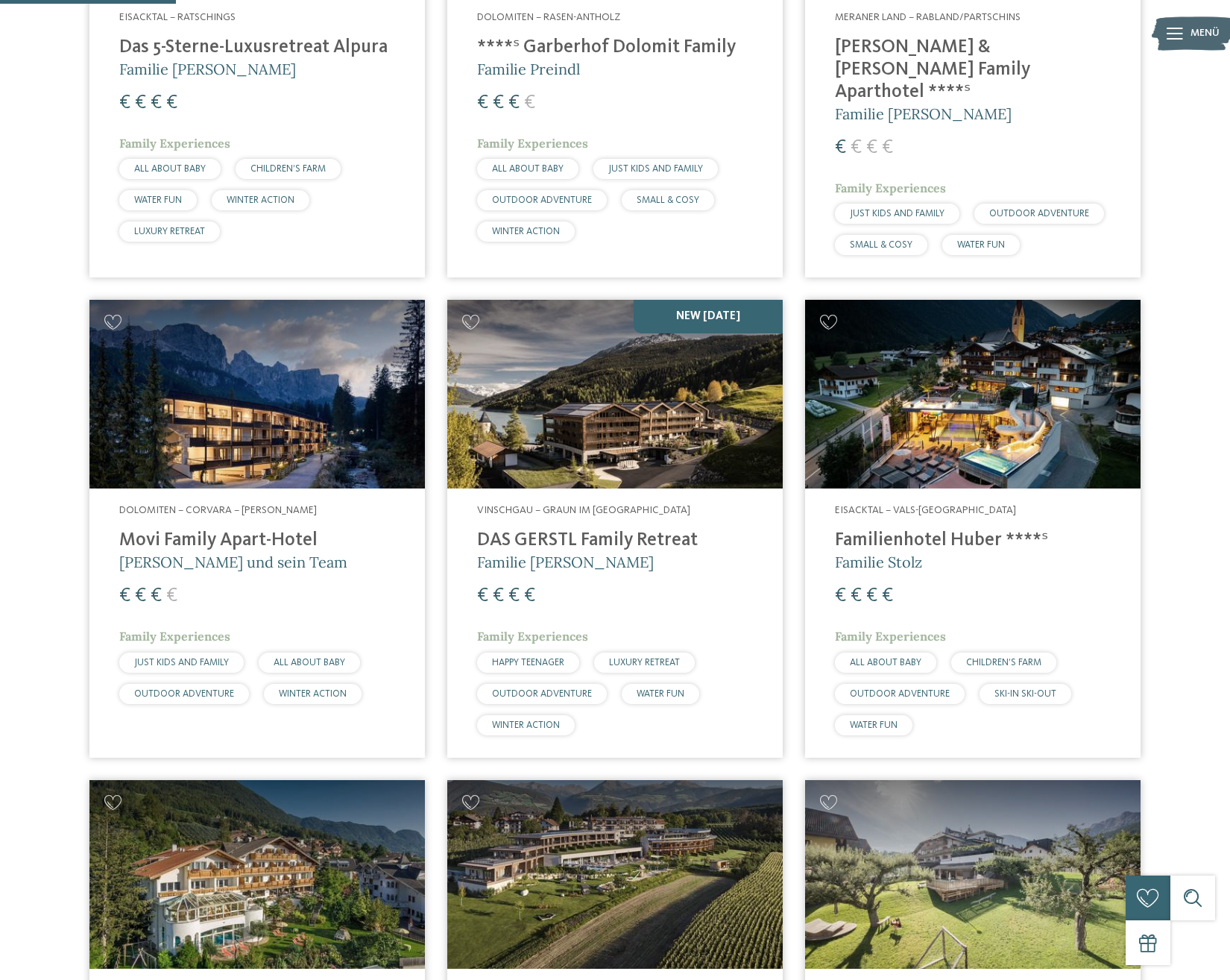
click at [603, 529] on h4 "DAS GERSTL Family Retreat" at bounding box center [615, 540] width 276 height 22
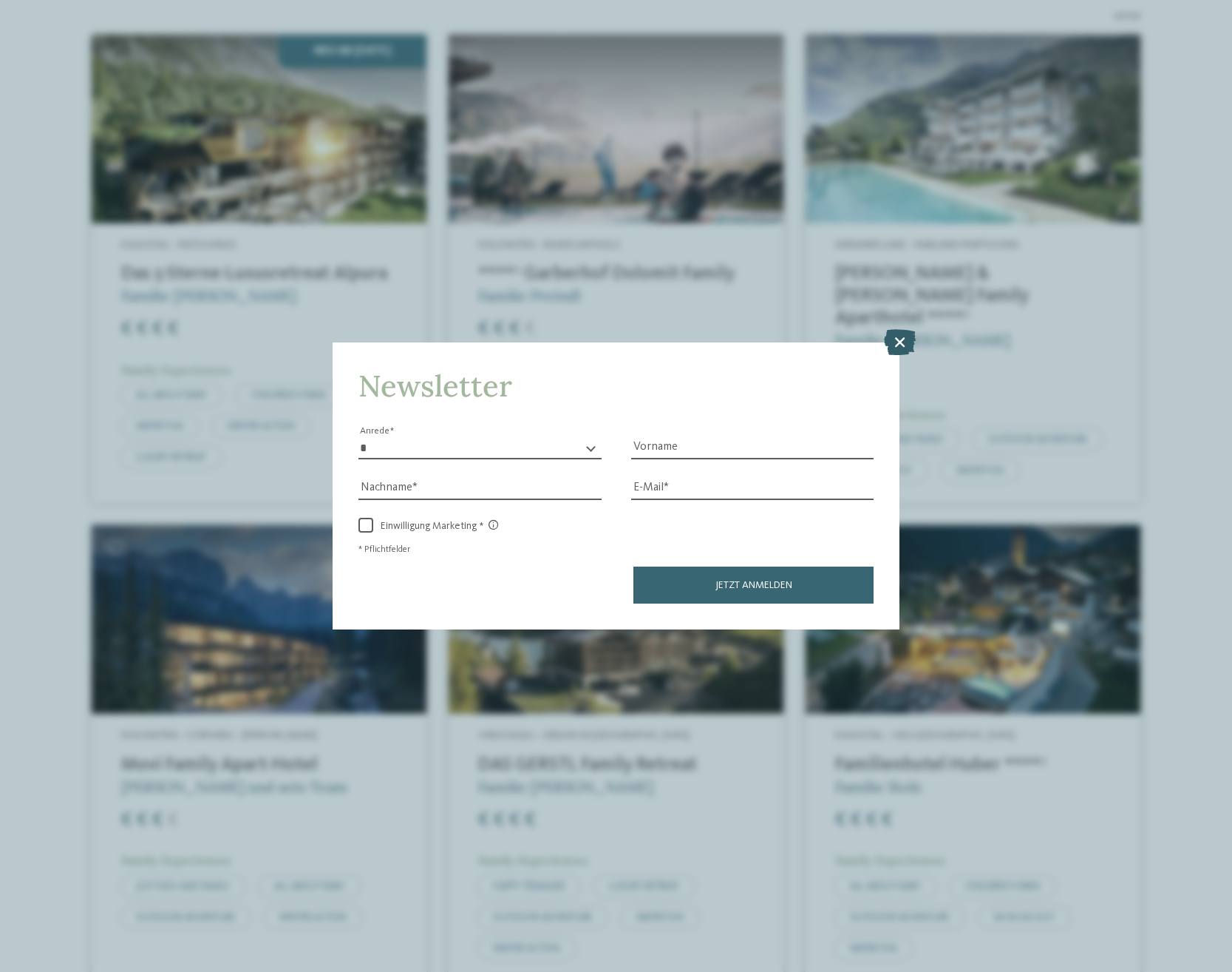
click at [903, 345] on icon at bounding box center [900, 340] width 32 height 26
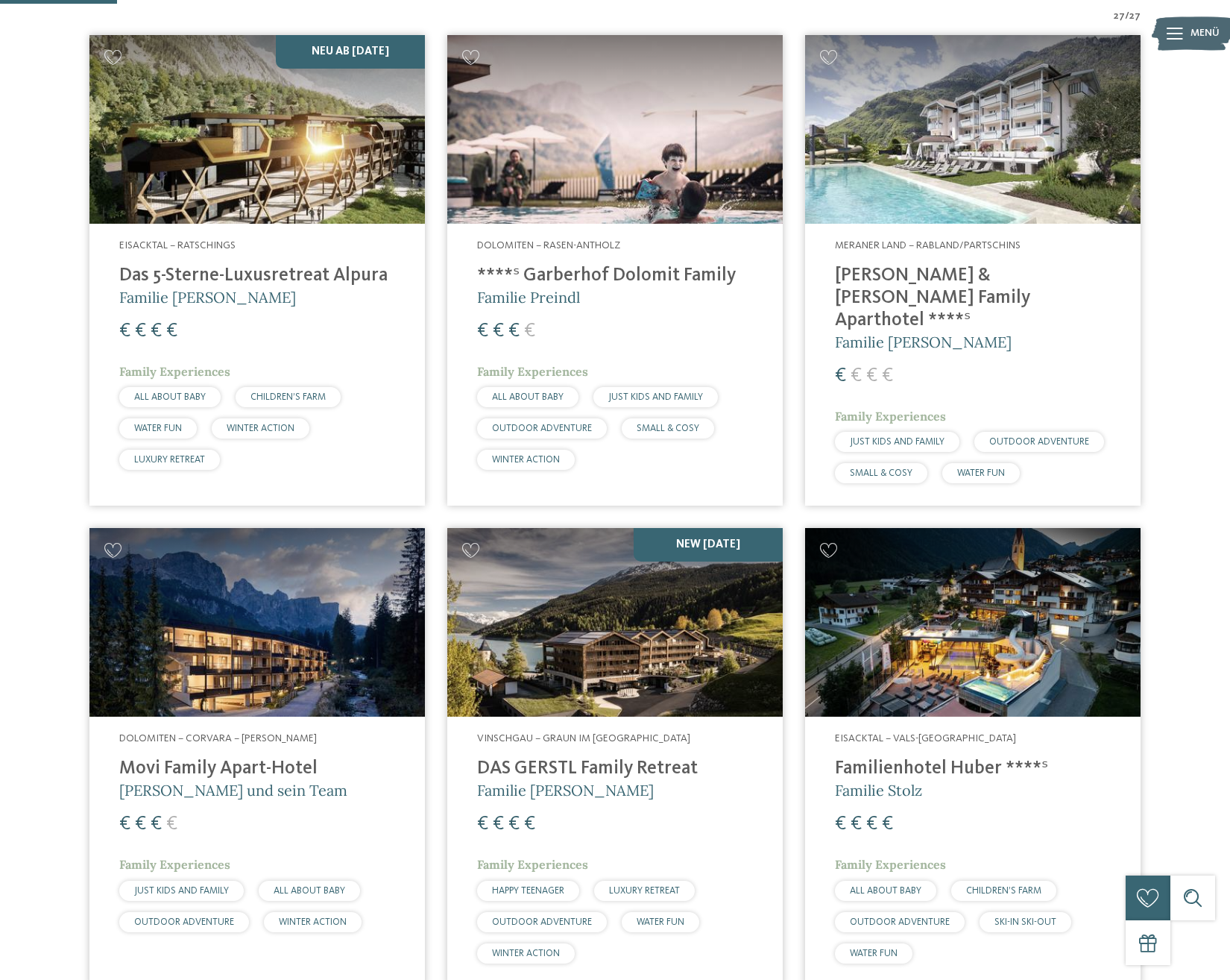
click at [603, 662] on img at bounding box center [615, 622] width 336 height 189
click at [631, 742] on div "Vinschgau – Graun im Vinschgau am Reschensee DAS GERSTL Family Retreat Familie …" at bounding box center [615, 850] width 336 height 268
click at [625, 757] on h4 "DAS GERSTL Family Retreat" at bounding box center [615, 768] width 276 height 22
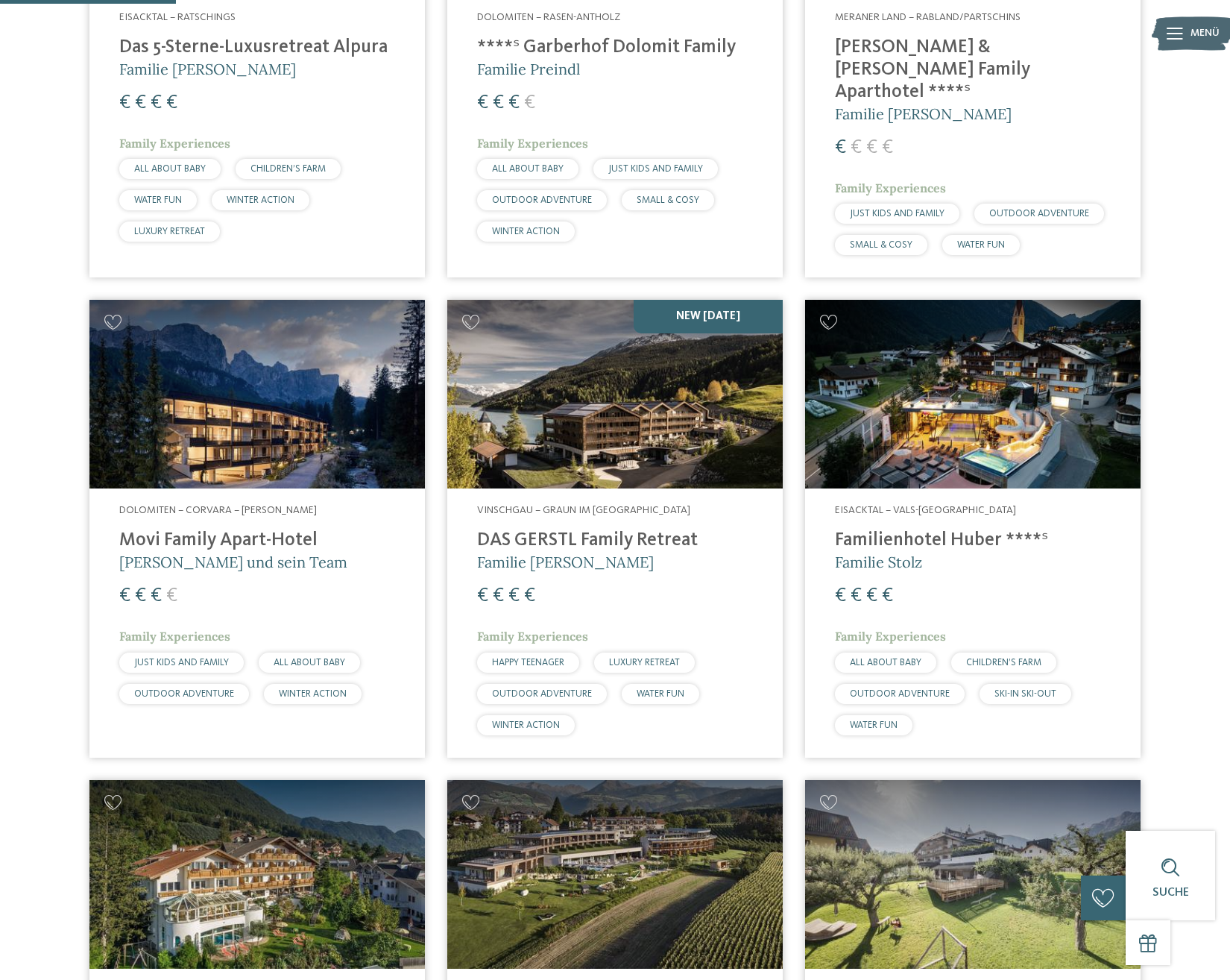
click at [615, 529] on h4 "DAS GERSTL Family Retreat" at bounding box center [615, 540] width 276 height 22
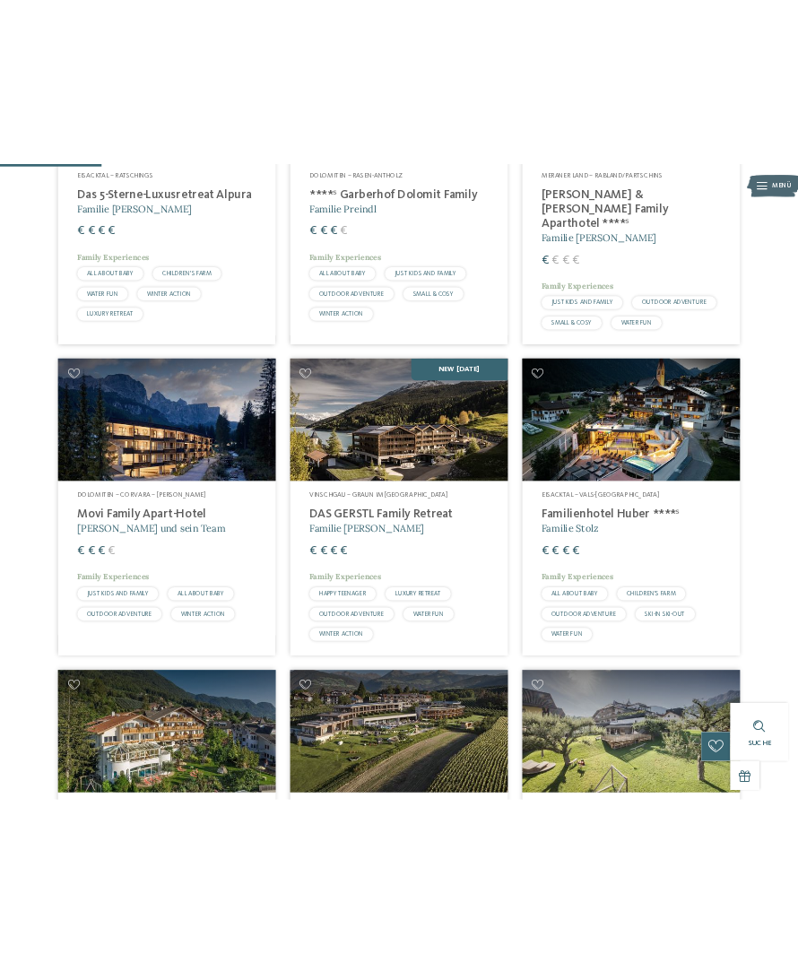
scroll to position [732, 0]
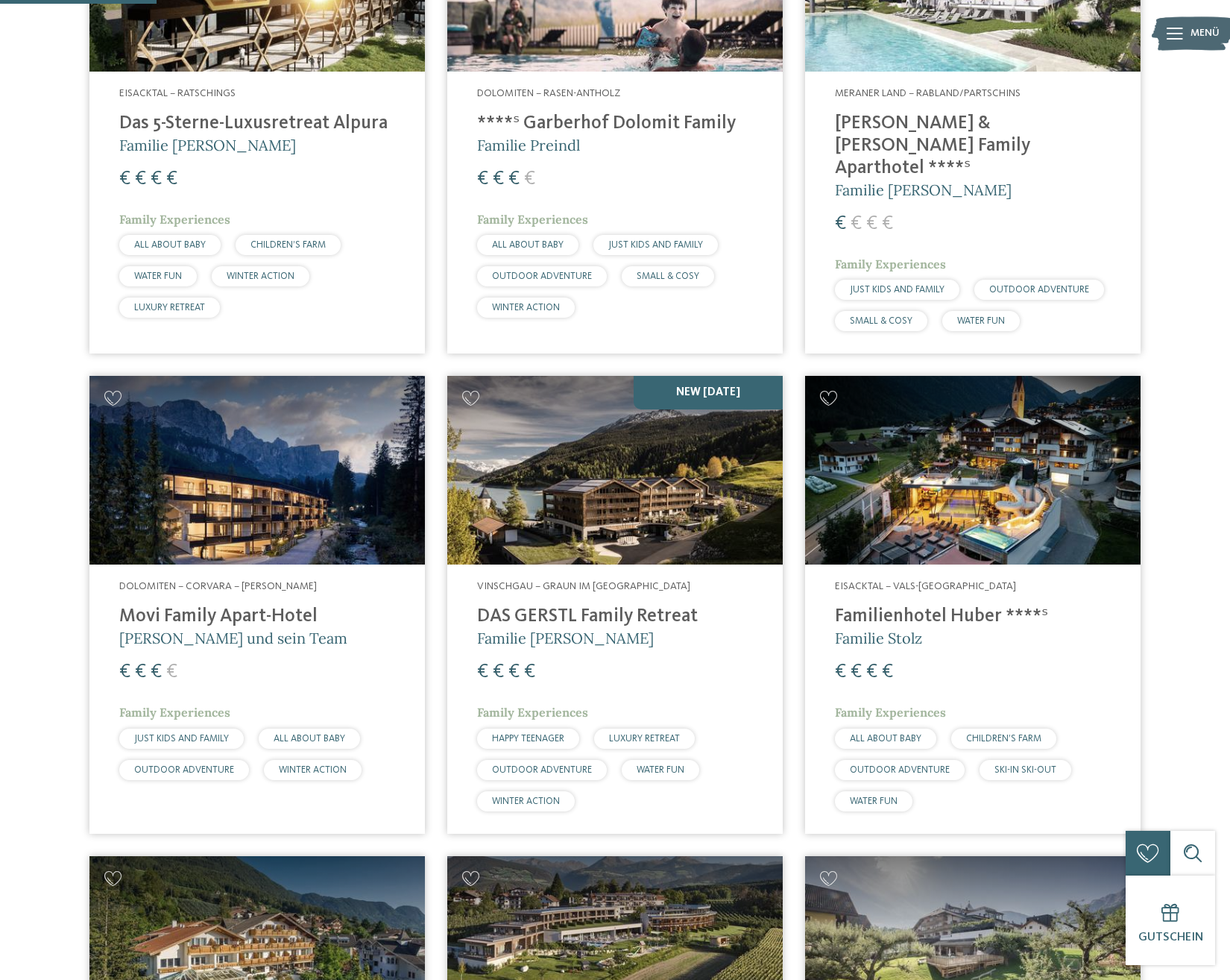
click at [612, 605] on h4 "DAS GERSTL Family Retreat" at bounding box center [615, 616] width 276 height 22
